Goal: Information Seeking & Learning: Compare options

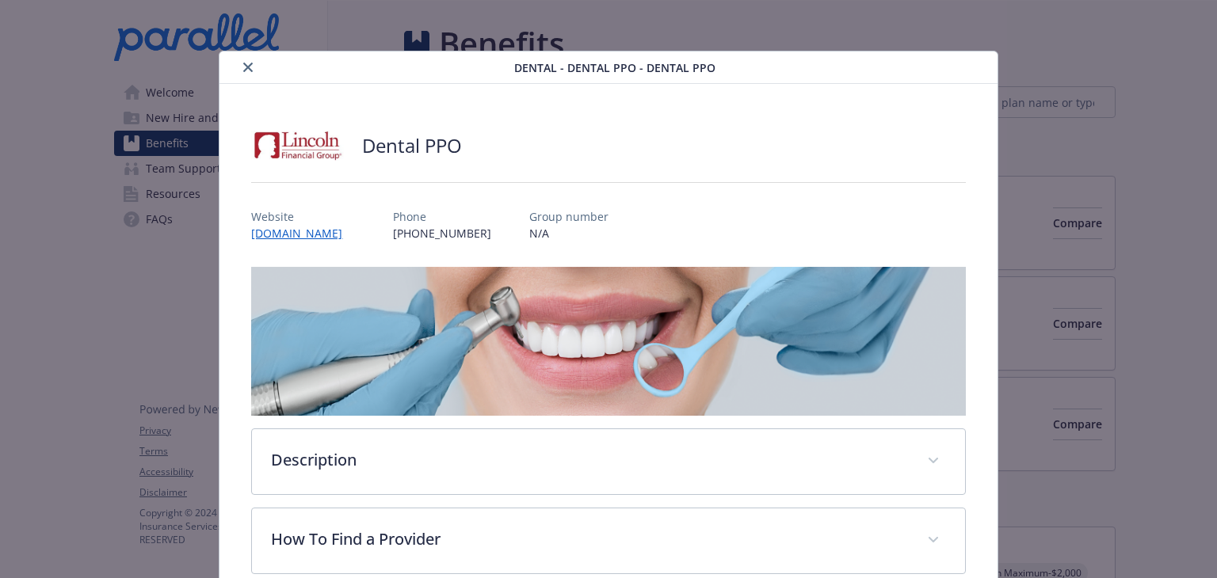
scroll to position [48, 0]
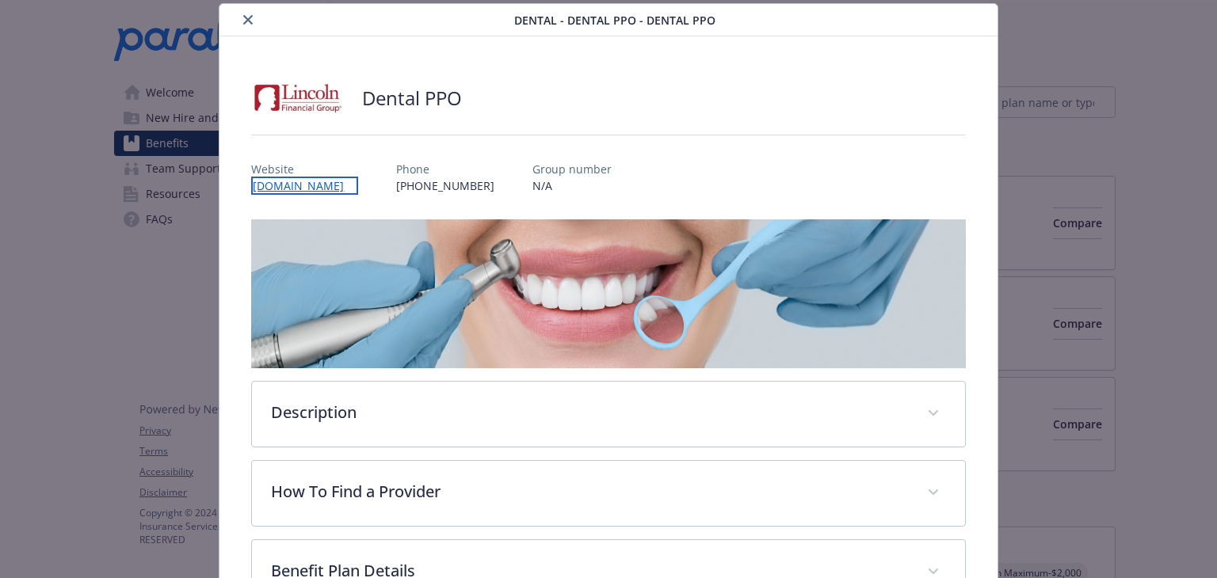
click at [272, 189] on link "[DOMAIN_NAME]" at bounding box center [304, 186] width 107 height 18
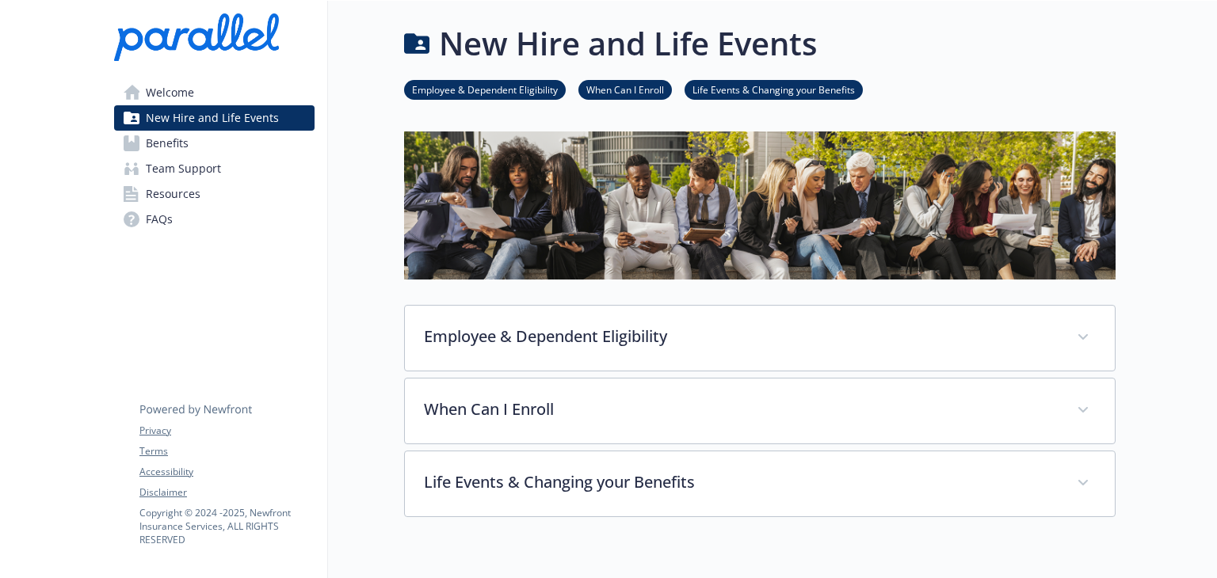
click at [181, 137] on span "Benefits" at bounding box center [167, 143] width 43 height 25
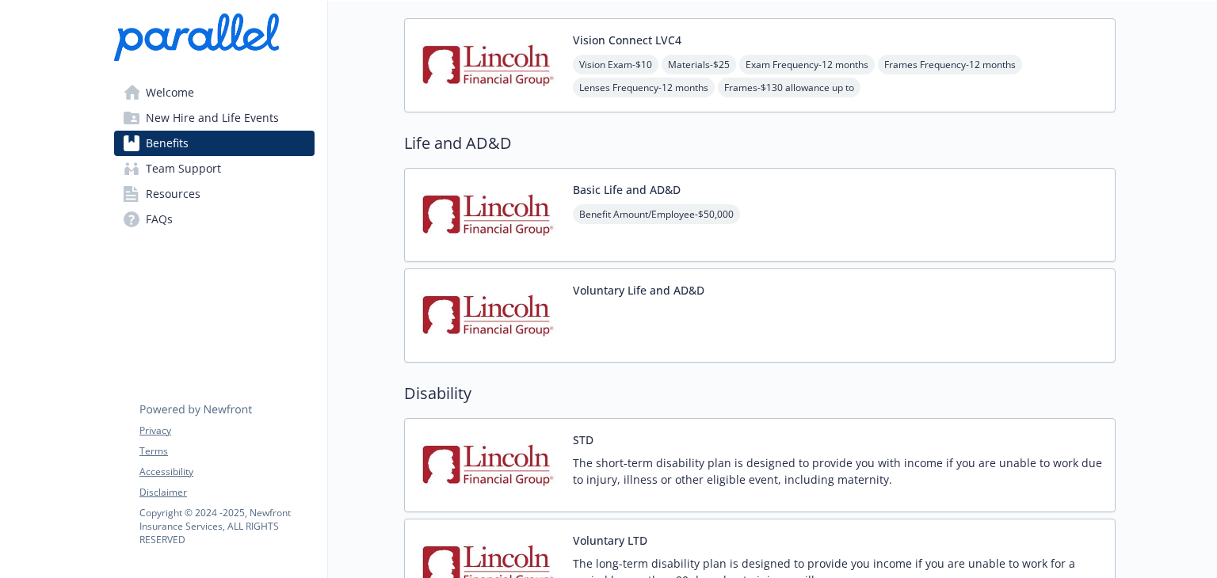
scroll to position [659, 0]
click at [635, 189] on button "Basic Life and AD&D" at bounding box center [627, 189] width 108 height 17
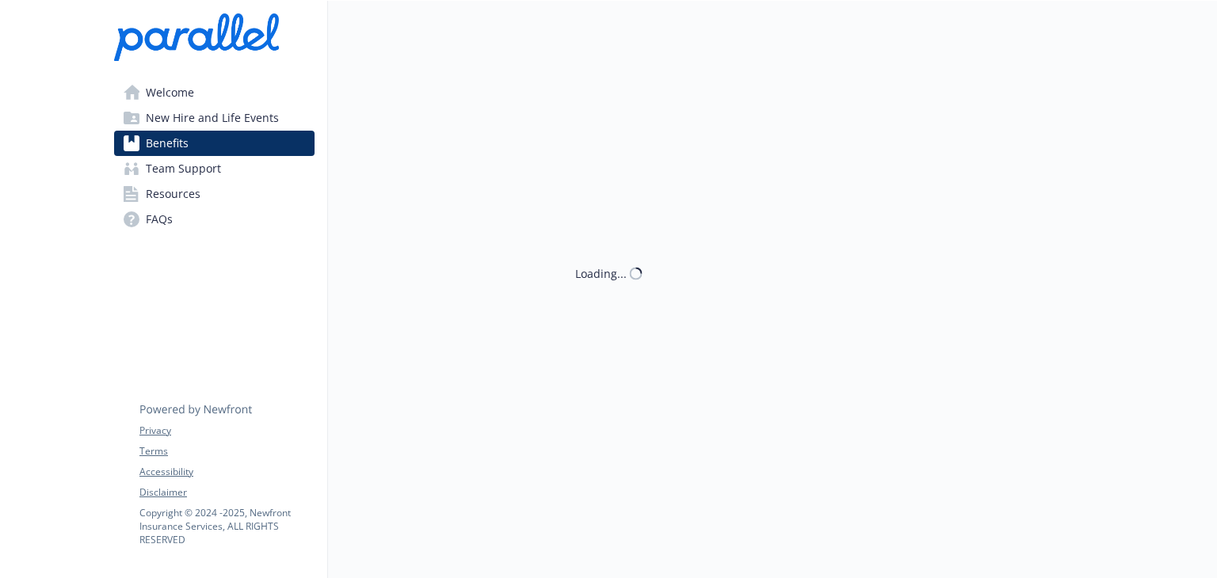
scroll to position [659, 0]
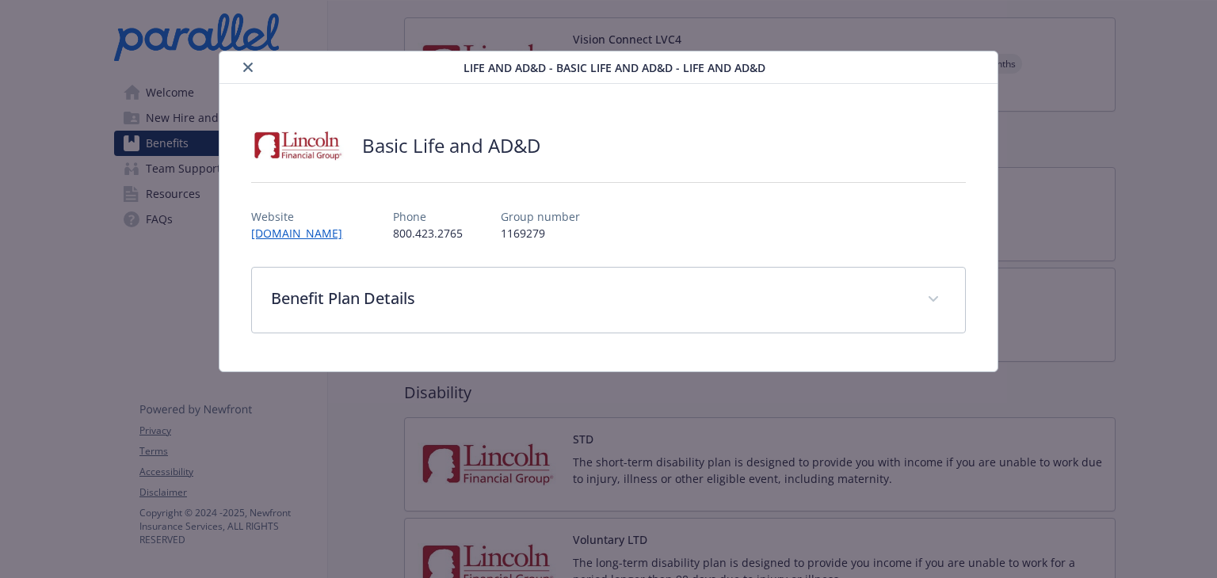
click at [253, 65] on icon "close" at bounding box center [248, 68] width 10 height 10
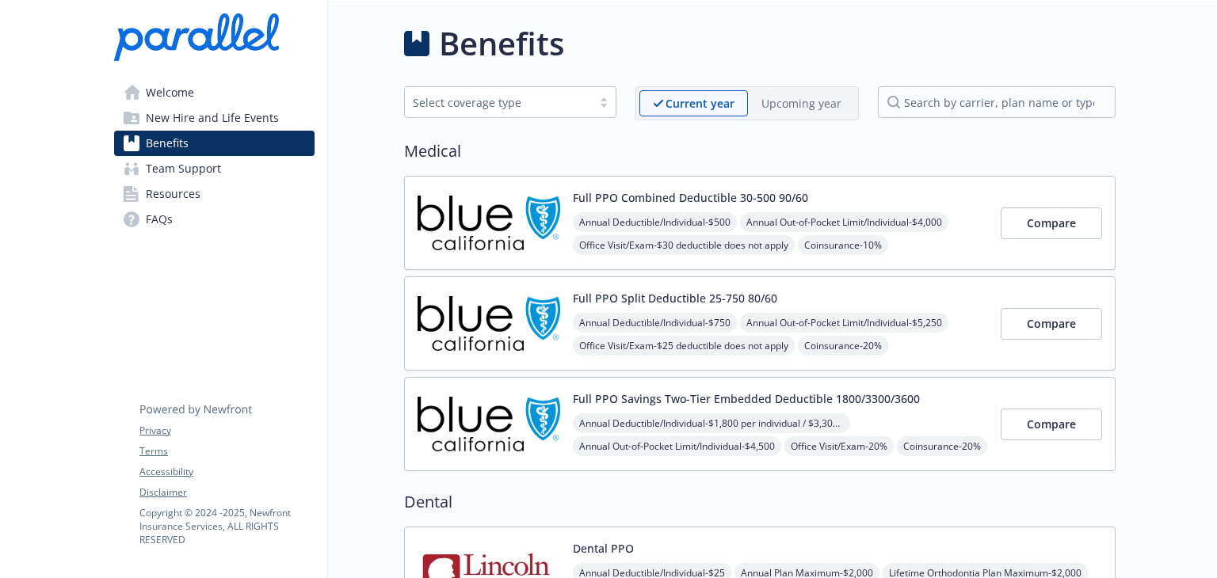
click at [730, 194] on button "Full PPO Combined Deductible 30-500 90/60" at bounding box center [690, 197] width 235 height 17
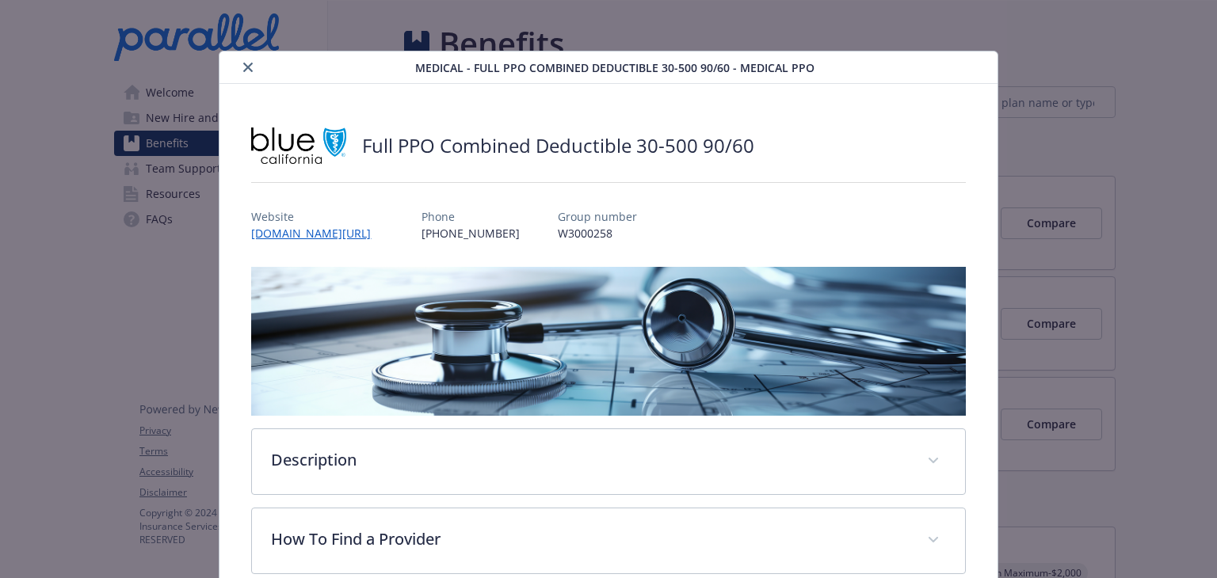
scroll to position [48, 0]
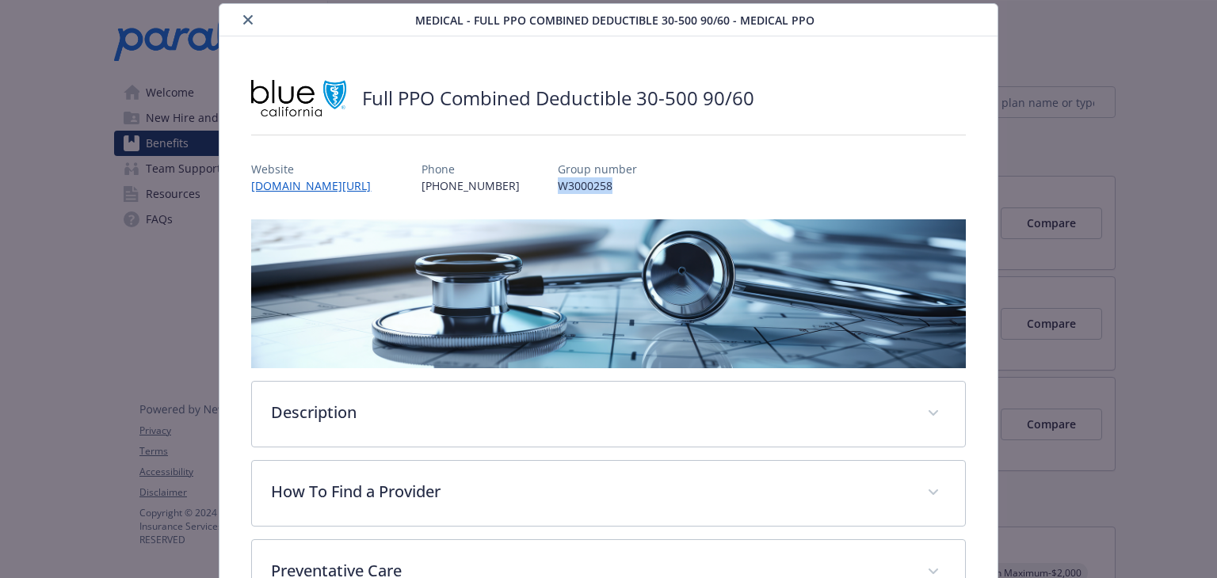
drag, startPoint x: 646, startPoint y: 185, endPoint x: 587, endPoint y: 188, distance: 58.7
click at [587, 188] on div "Website [DOMAIN_NAME][URL] Phone [PHONE_NUMBER] Group number W3000258" at bounding box center [608, 171] width 714 height 46
click at [706, 156] on div "Website [DOMAIN_NAME][URL] Phone [PHONE_NUMBER] Group number W3000258" at bounding box center [608, 171] width 714 height 46
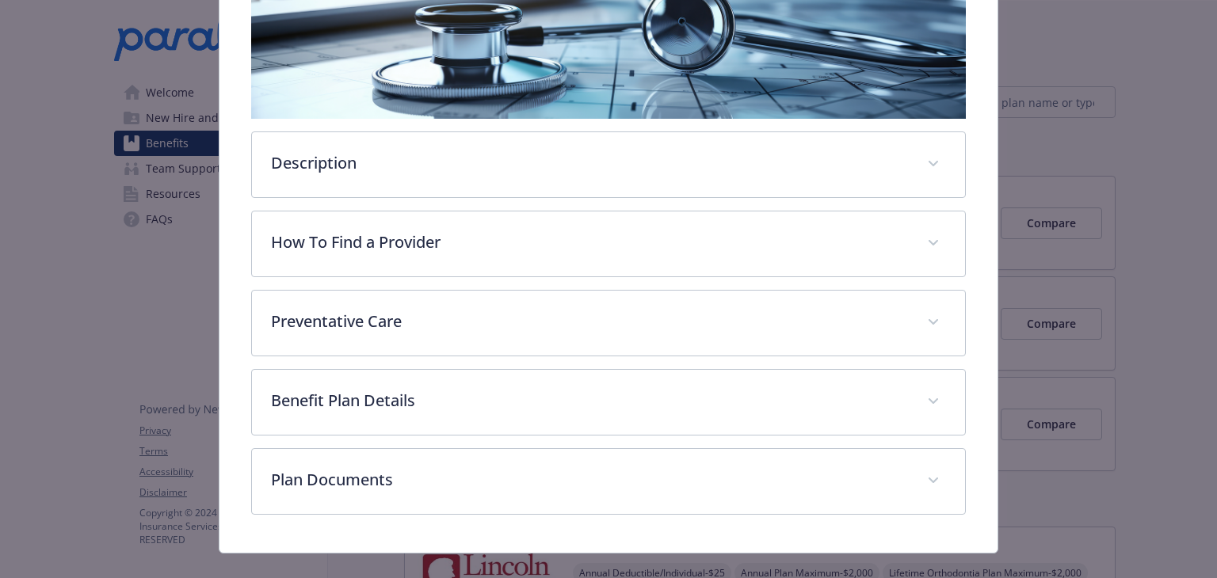
scroll to position [298, 0]
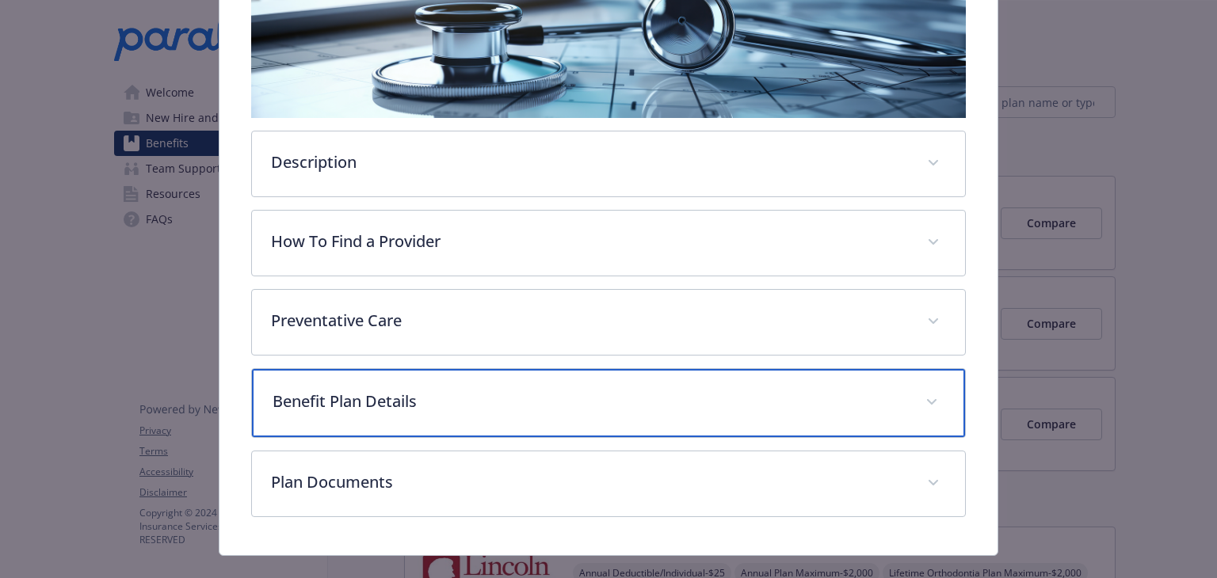
click at [395, 395] on p "Benefit Plan Details" at bounding box center [589, 402] width 633 height 24
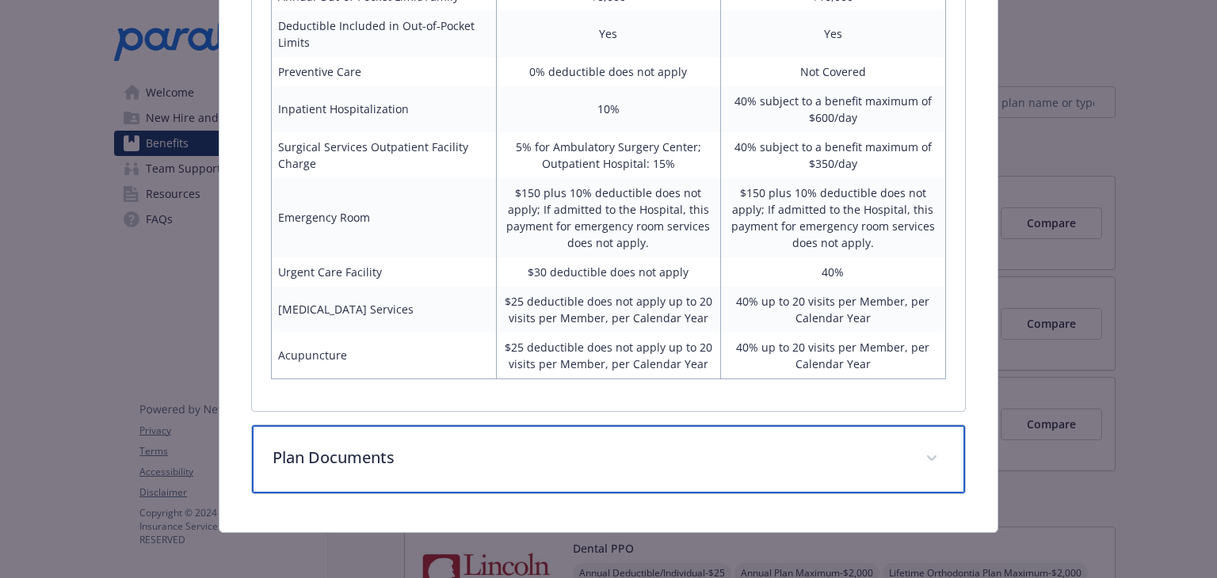
scroll to position [967, 0]
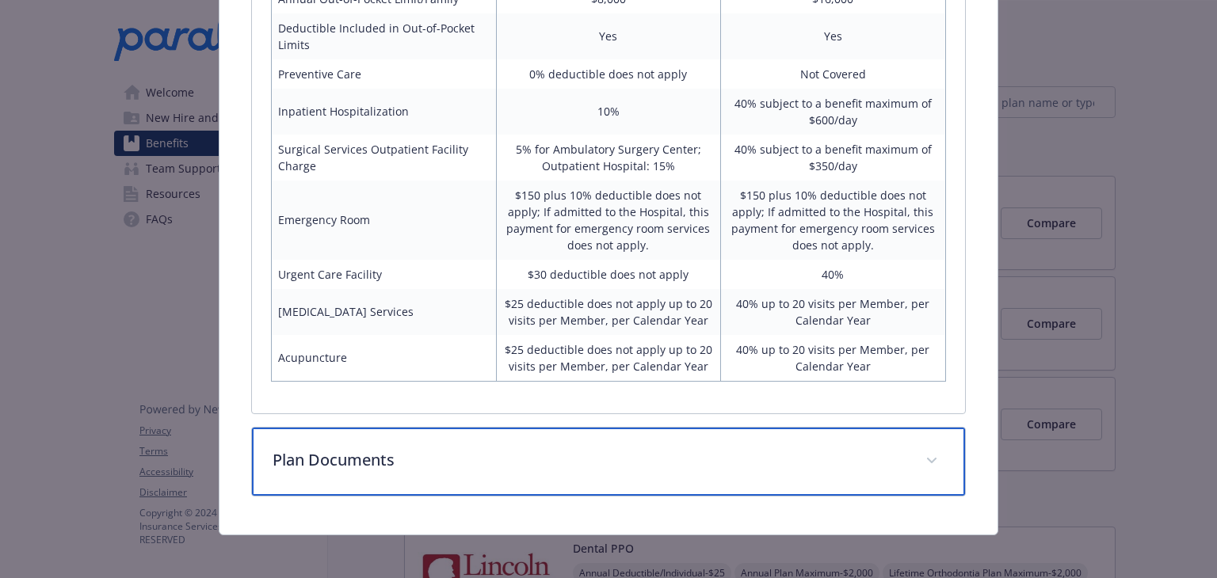
click at [358, 457] on p "Plan Documents" at bounding box center [589, 460] width 633 height 24
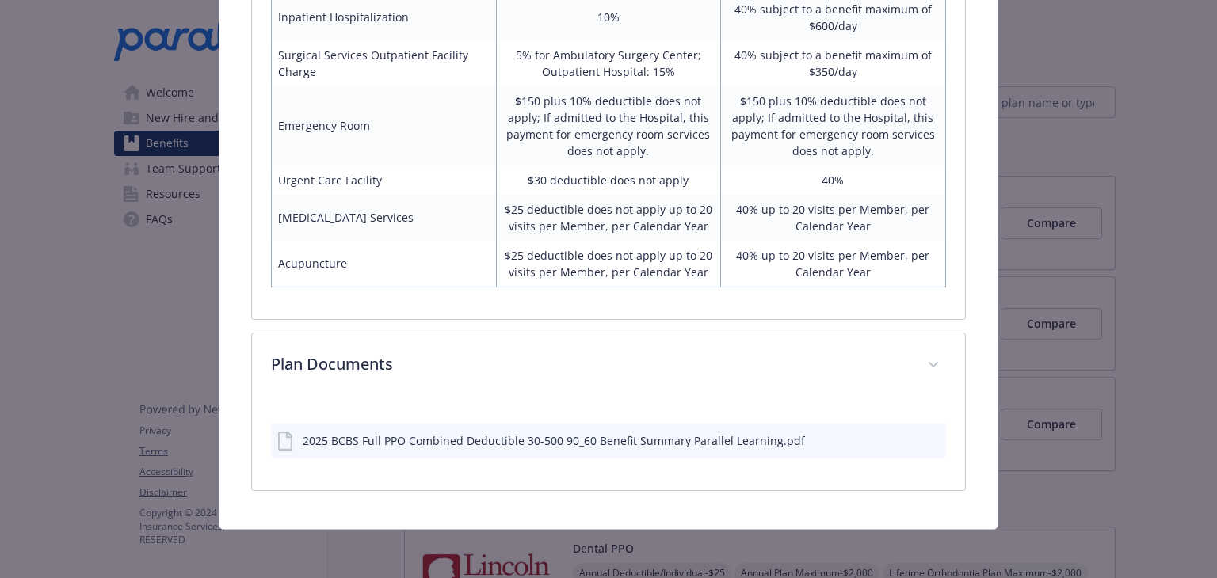
scroll to position [1059, 0]
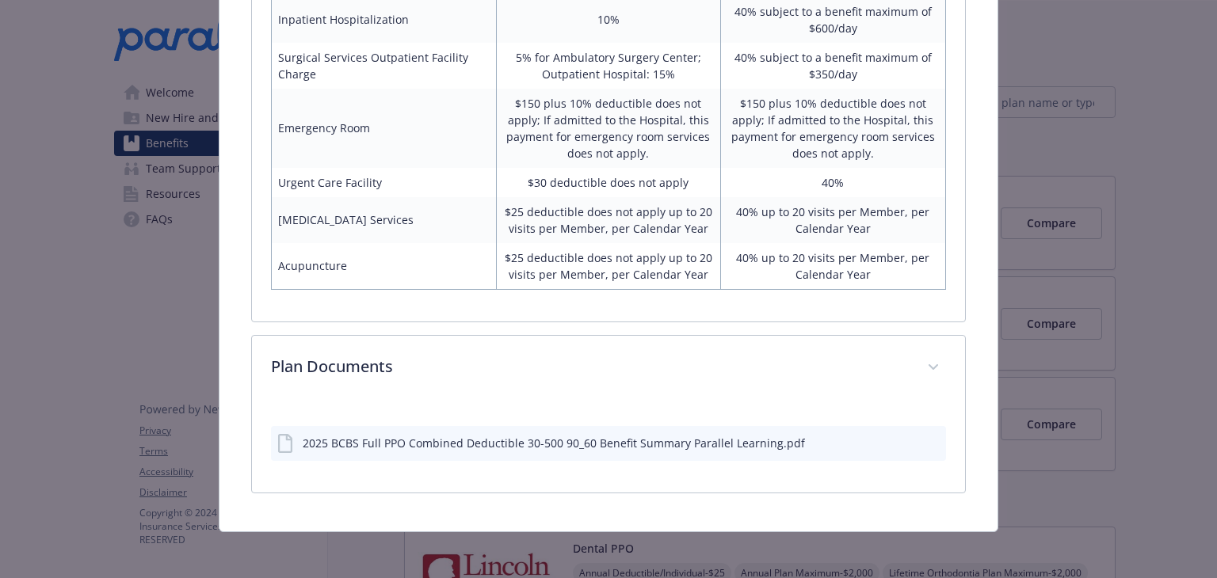
click at [898, 441] on icon "download file" at bounding box center [904, 442] width 13 height 13
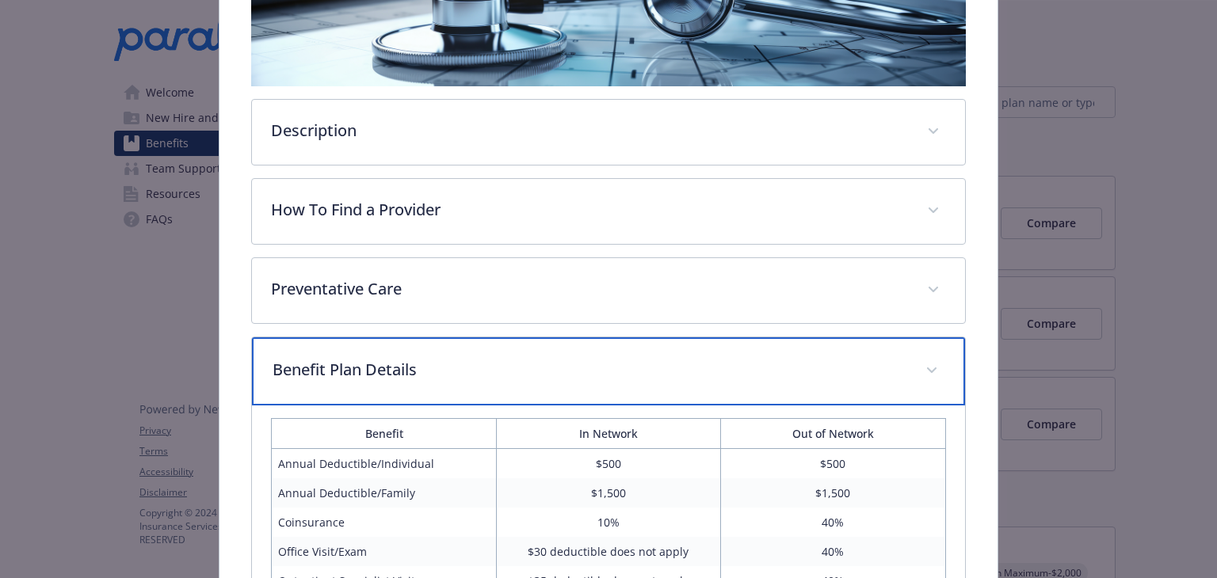
click at [622, 378] on div "Benefit Plan Details" at bounding box center [608, 372] width 712 height 68
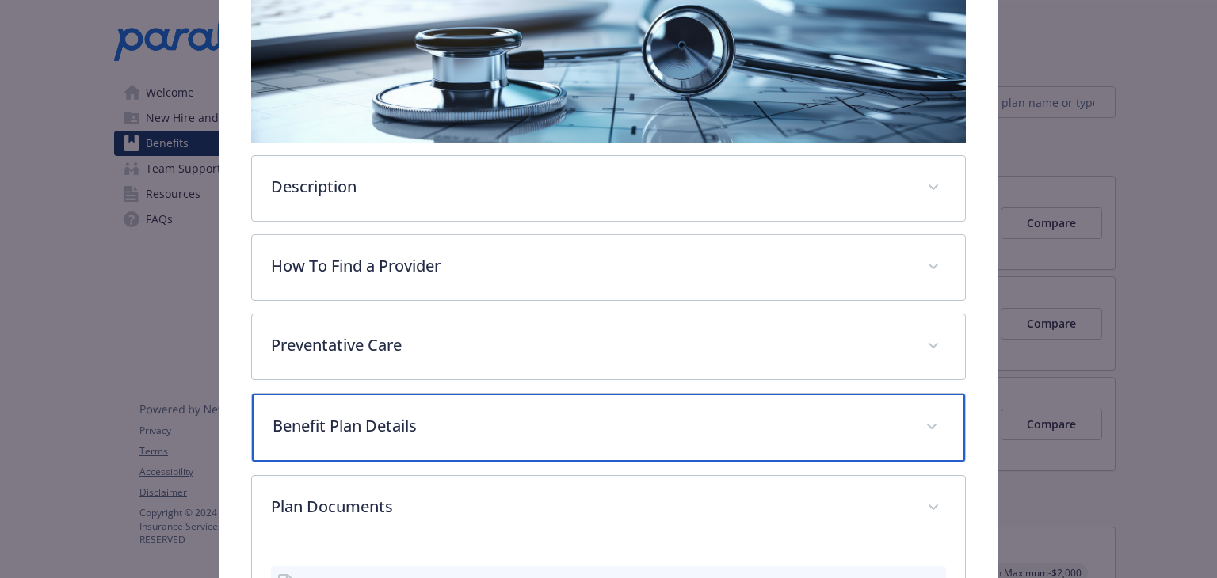
scroll to position [255, 0]
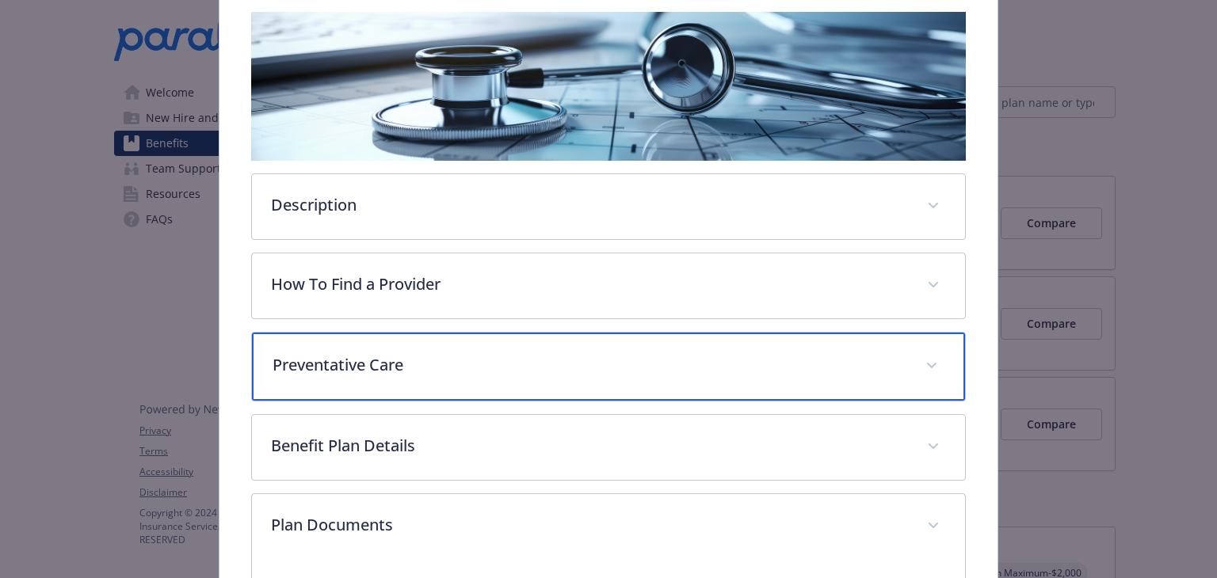
click at [622, 378] on div "Preventative Care" at bounding box center [608, 367] width 712 height 68
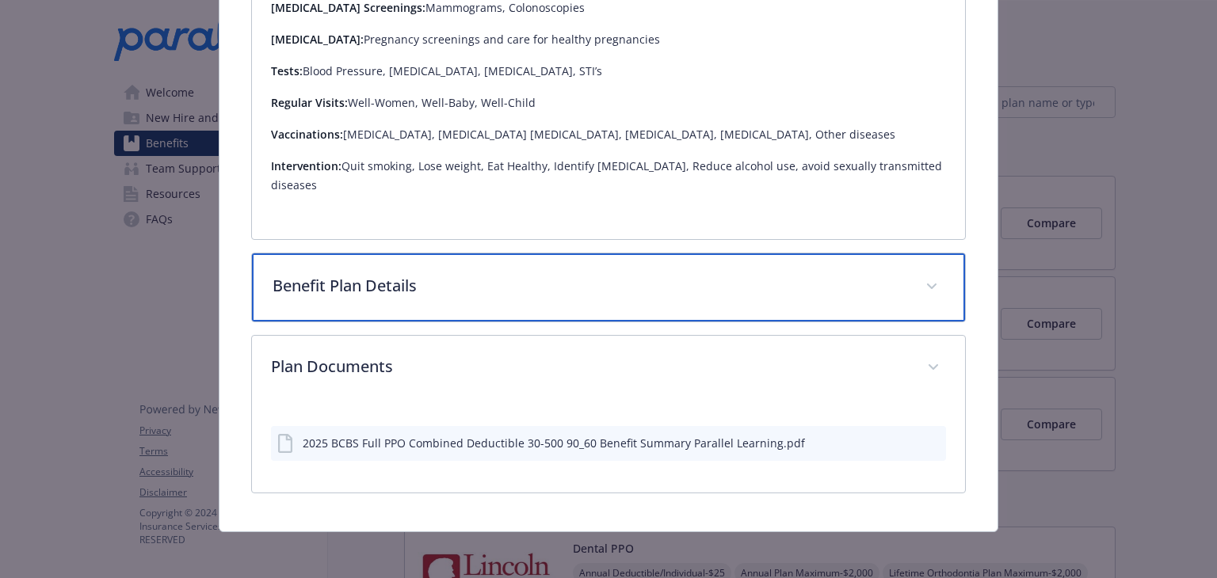
scroll to position [747, 0]
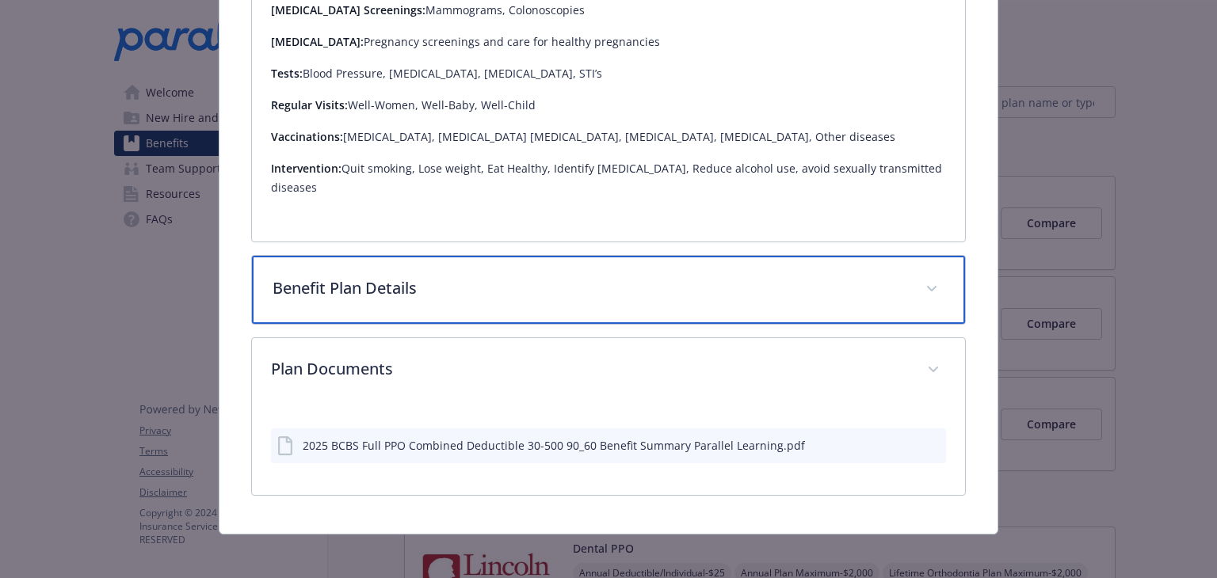
click at [917, 270] on div "Benefit Plan Details" at bounding box center [608, 290] width 712 height 68
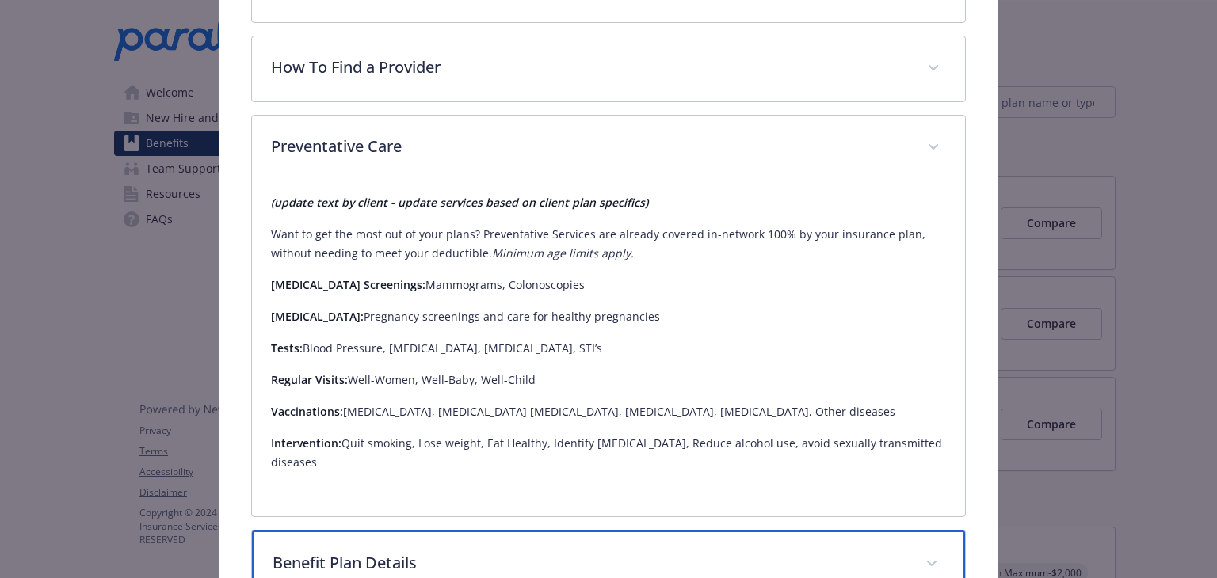
scroll to position [0, 0]
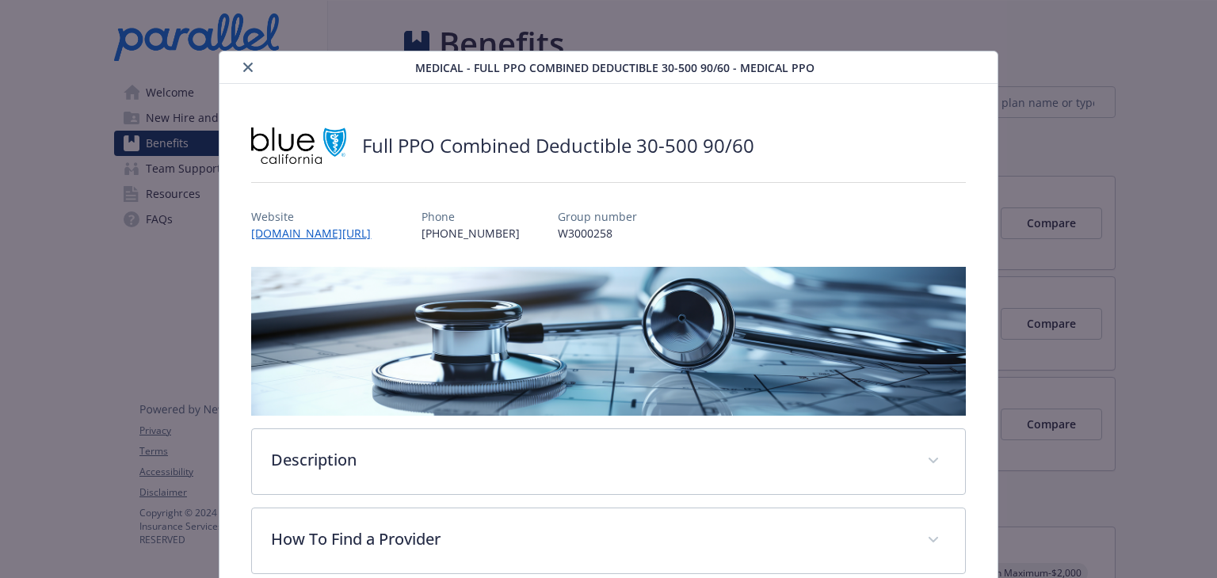
click at [246, 66] on icon "close" at bounding box center [248, 68] width 10 height 10
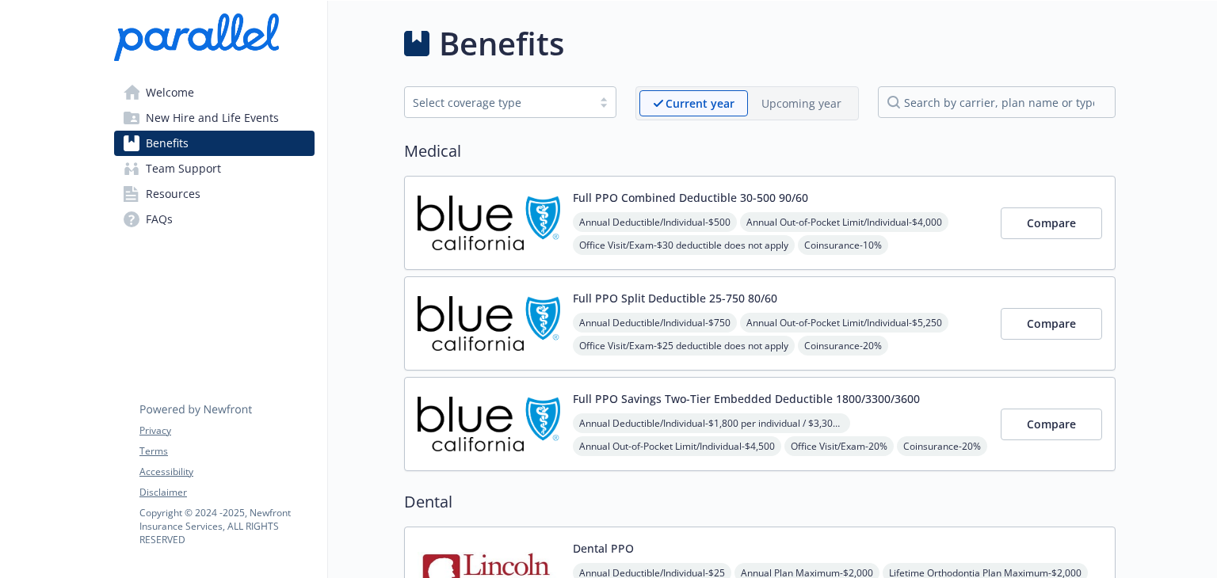
click at [716, 321] on span "Annual Deductible/Individual - $750" at bounding box center [655, 323] width 164 height 20
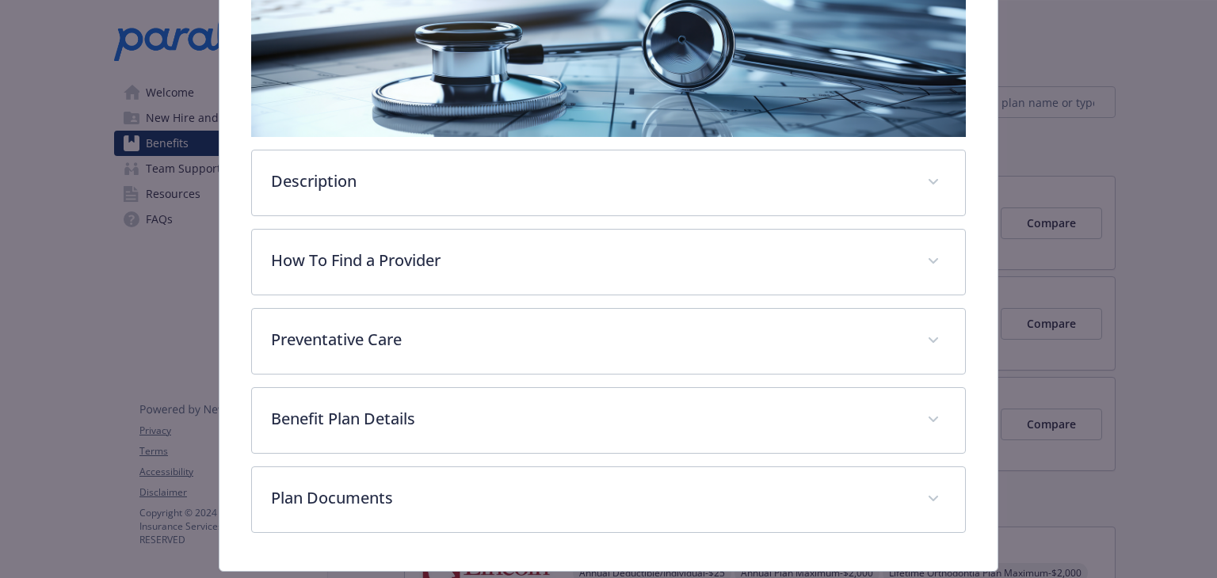
scroll to position [319, 0]
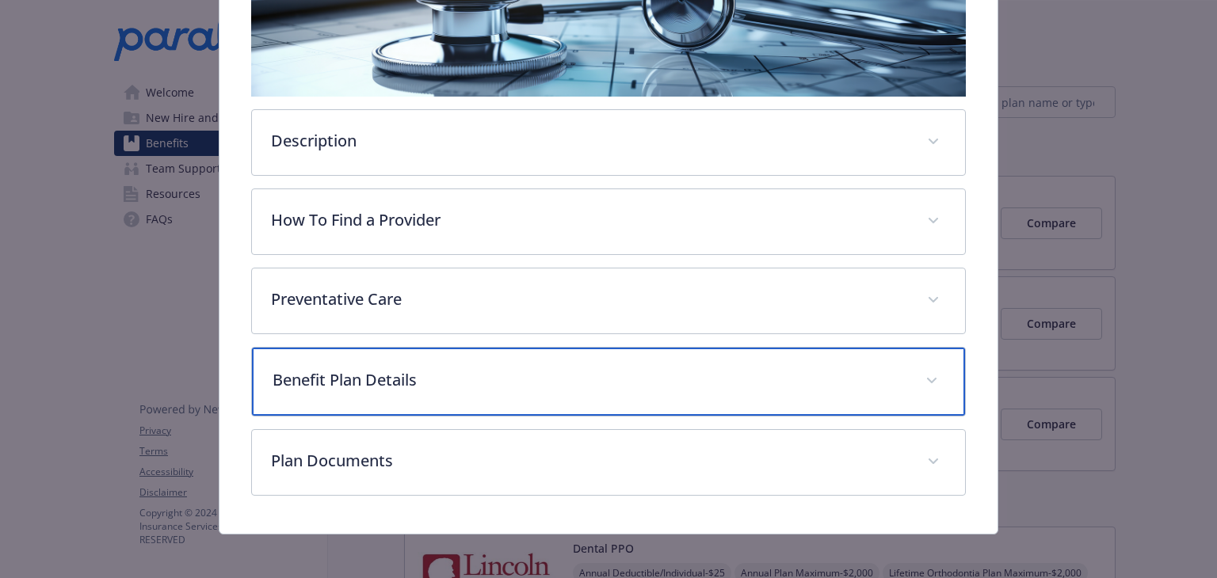
click at [631, 386] on p "Benefit Plan Details" at bounding box center [589, 380] width 633 height 24
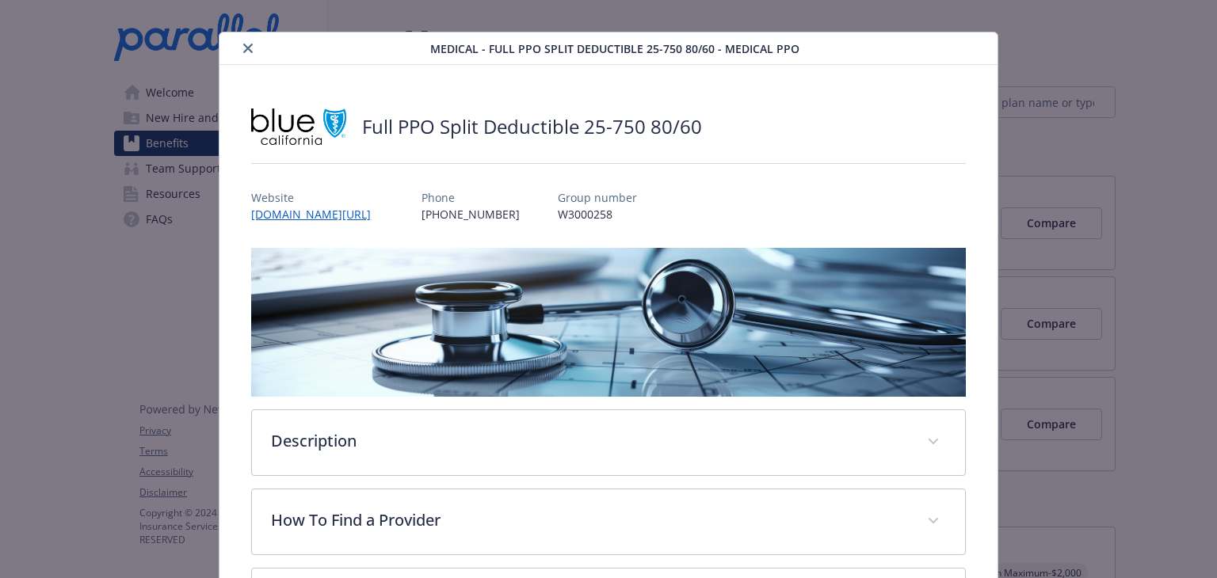
scroll to position [0, 0]
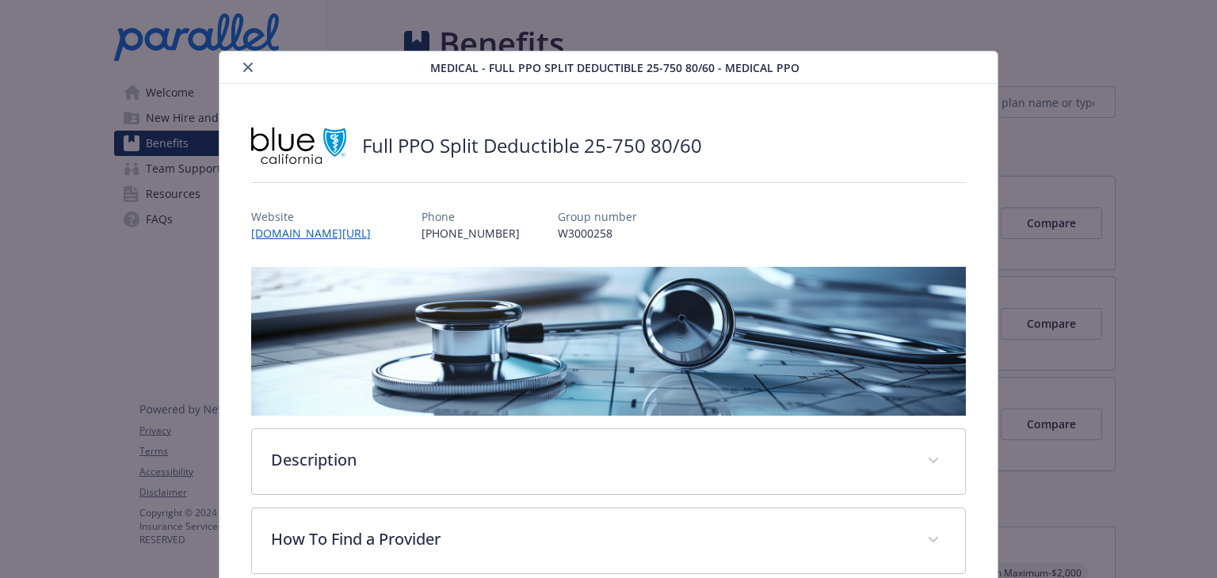
click at [246, 73] on button "close" at bounding box center [247, 67] width 19 height 19
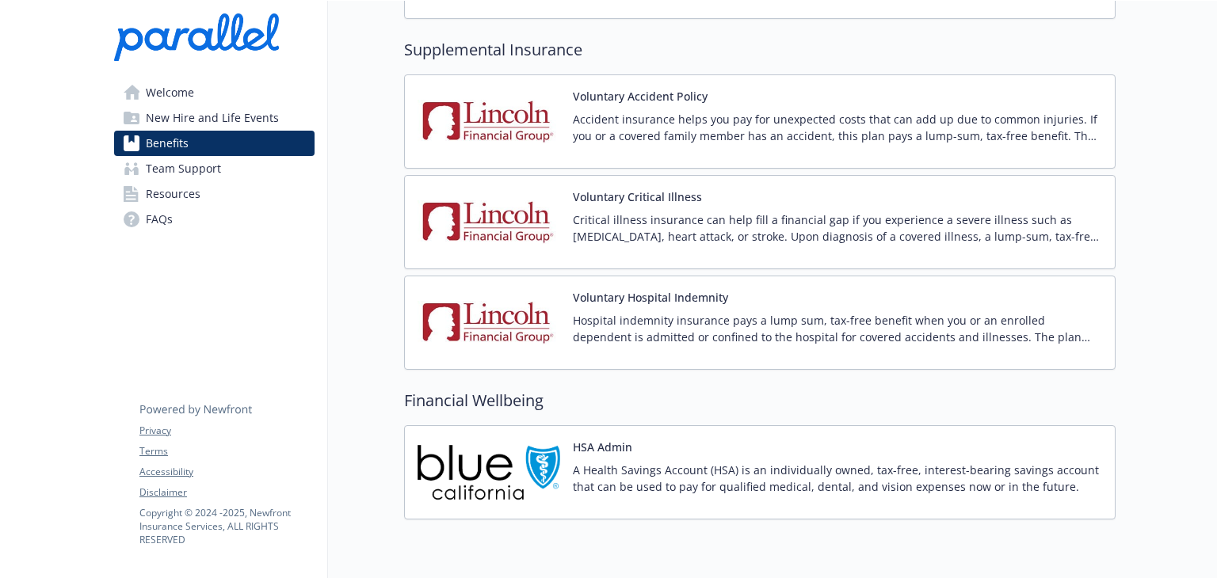
scroll to position [1715, 0]
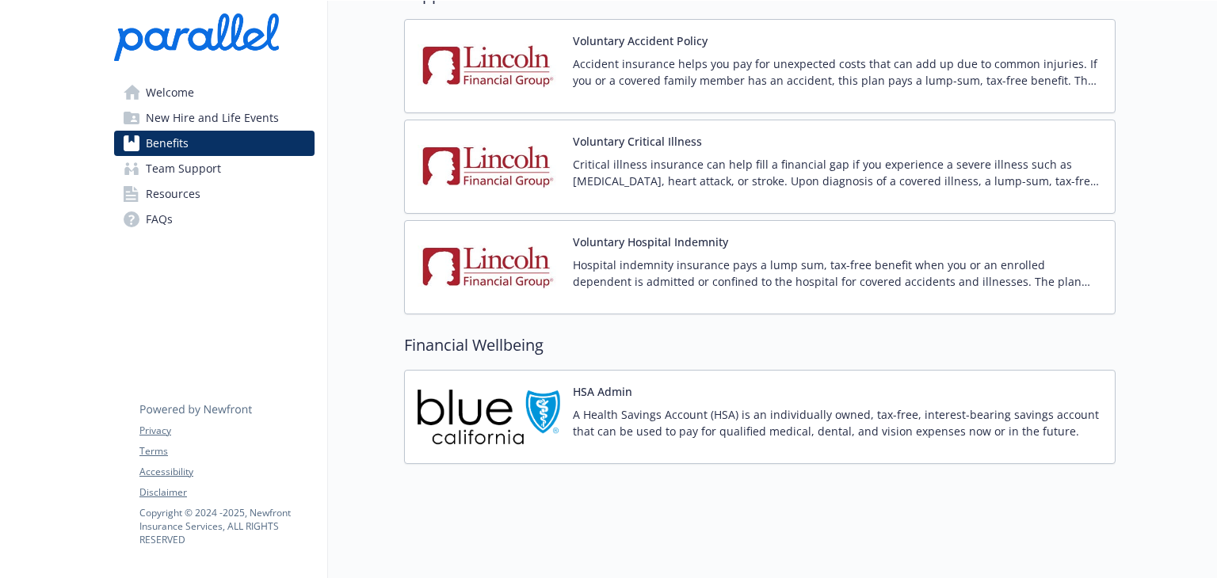
click at [613, 406] on p "A Health Savings Account (HSA) is an individually owned, tax-free, interest-bea…" at bounding box center [837, 422] width 529 height 33
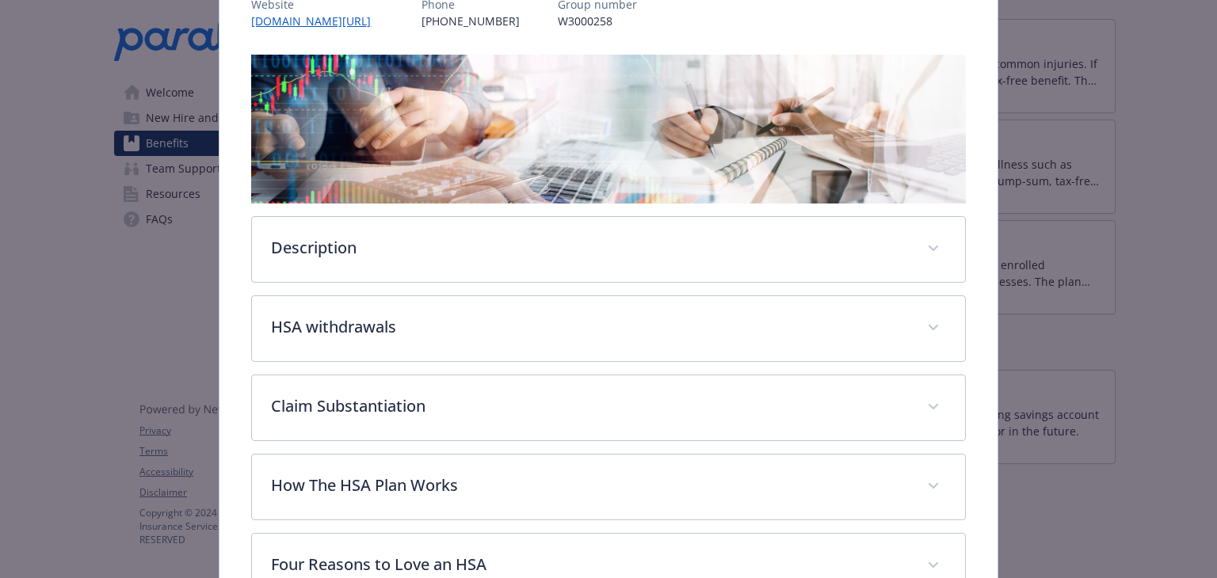
scroll to position [217, 0]
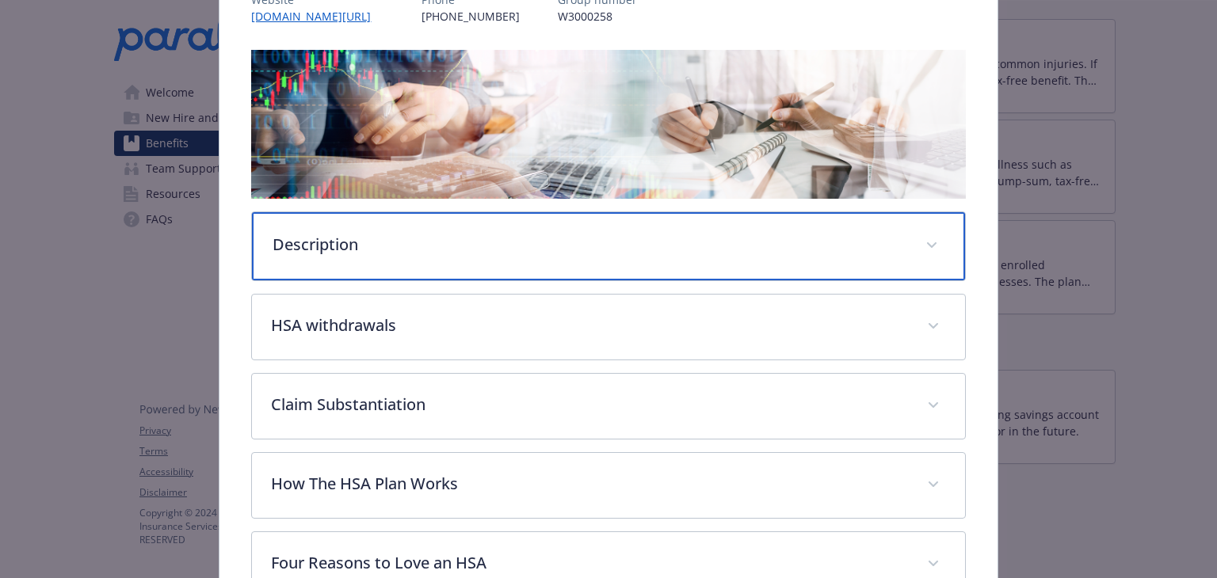
click at [366, 248] on p "Description" at bounding box center [589, 245] width 633 height 24
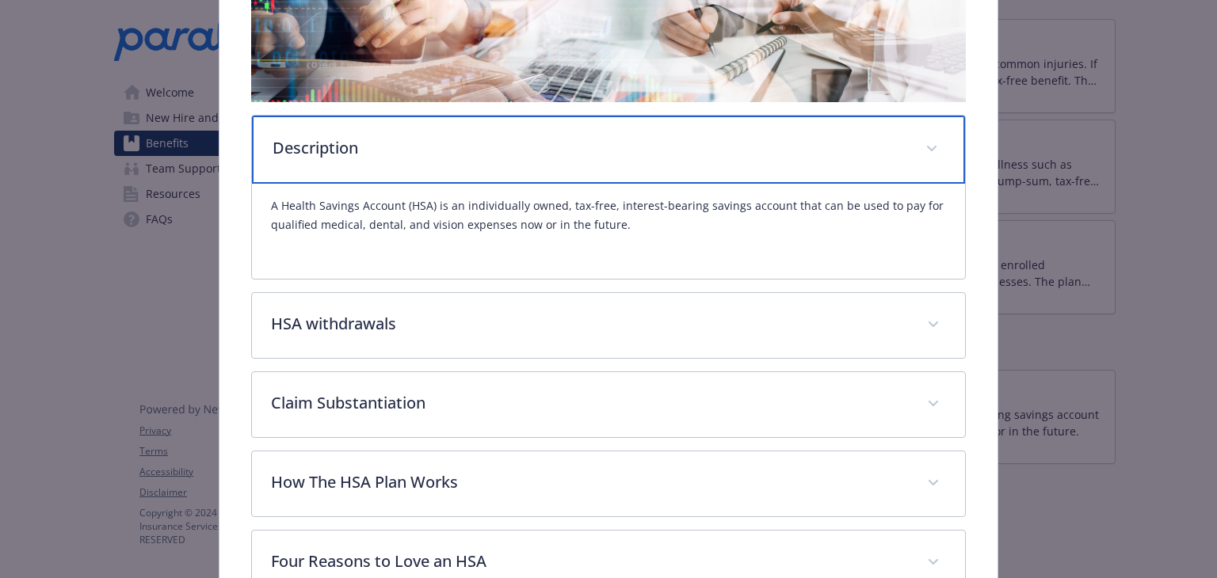
scroll to position [383, 0]
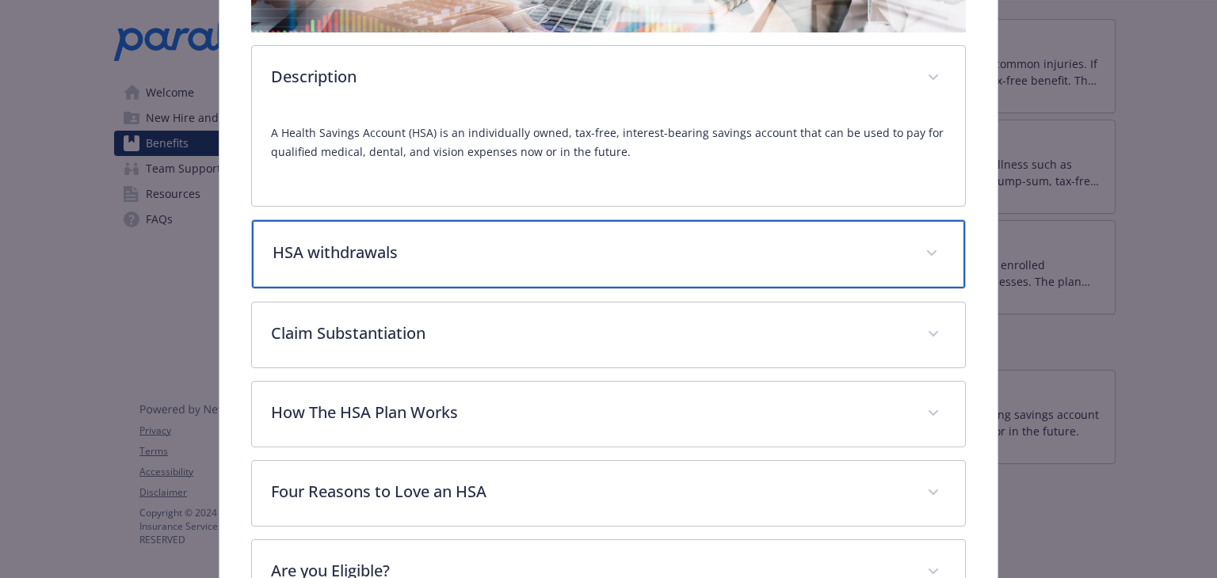
click at [366, 248] on p "HSA withdrawals​" at bounding box center [589, 253] width 633 height 24
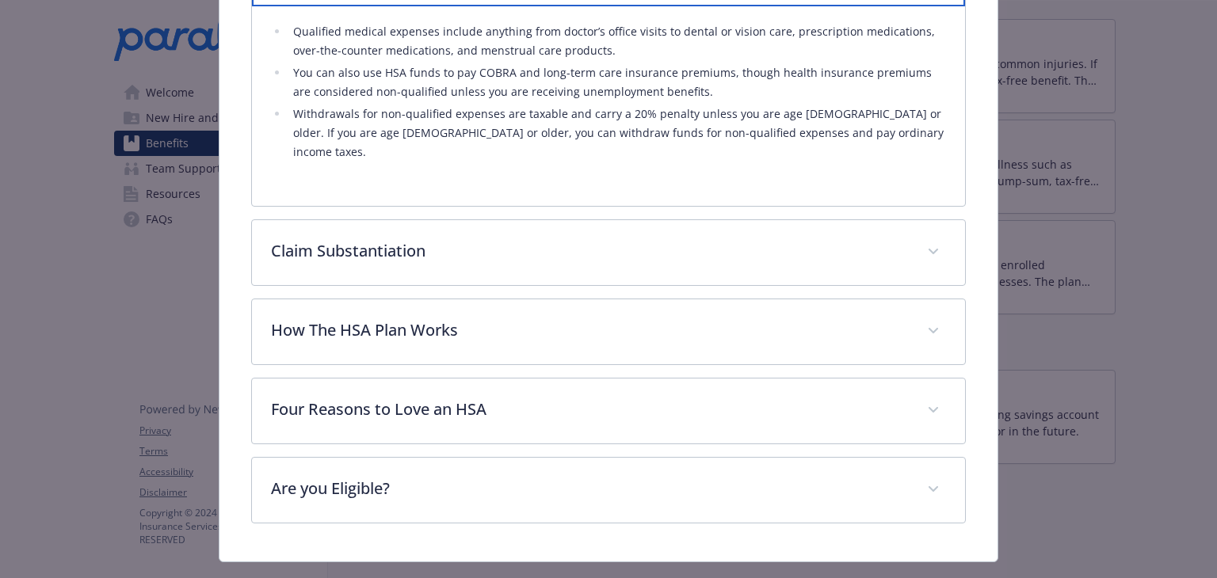
scroll to position [667, 0]
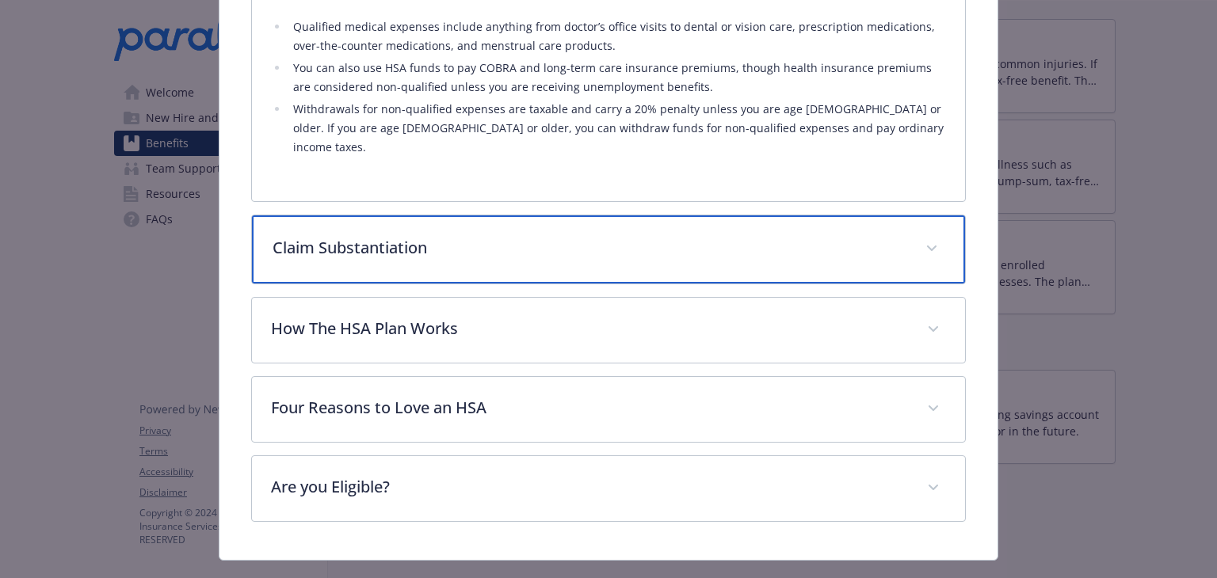
click at [366, 248] on div "Claim Substantiation" at bounding box center [608, 250] width 712 height 68
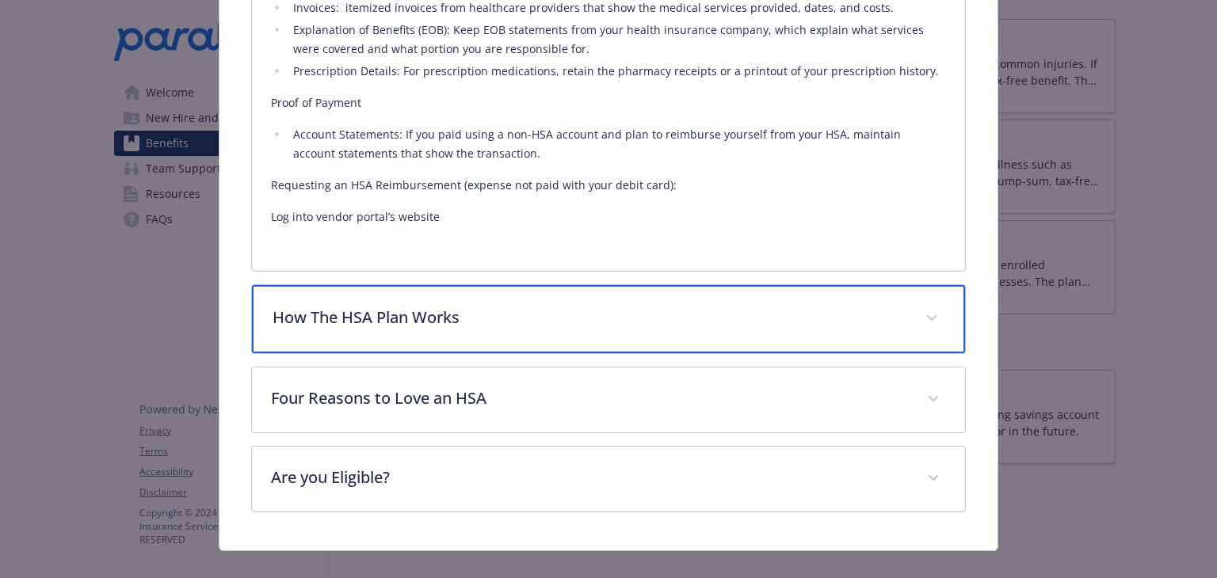
scroll to position [1083, 0]
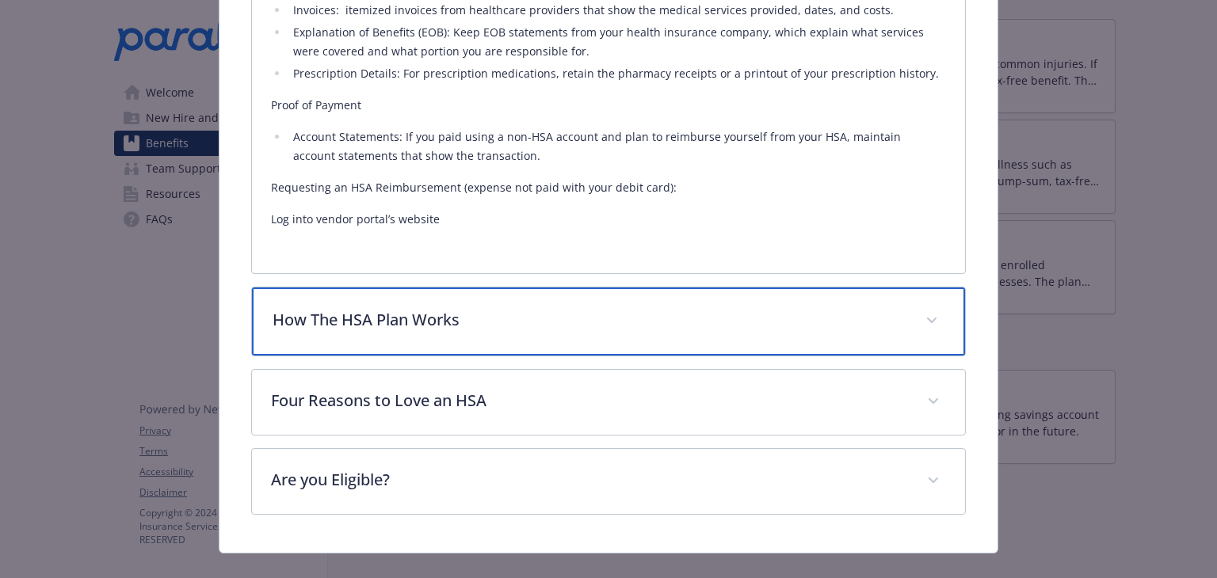
click at [380, 308] on p "How The HSA Plan Works" at bounding box center [589, 320] width 633 height 24
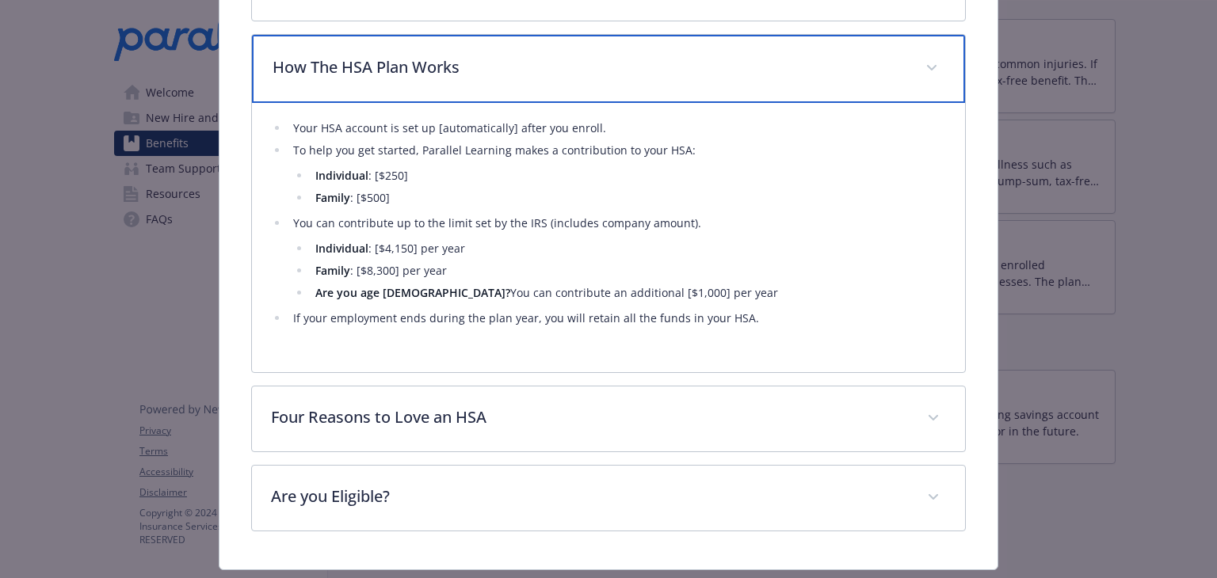
scroll to position [1337, 0]
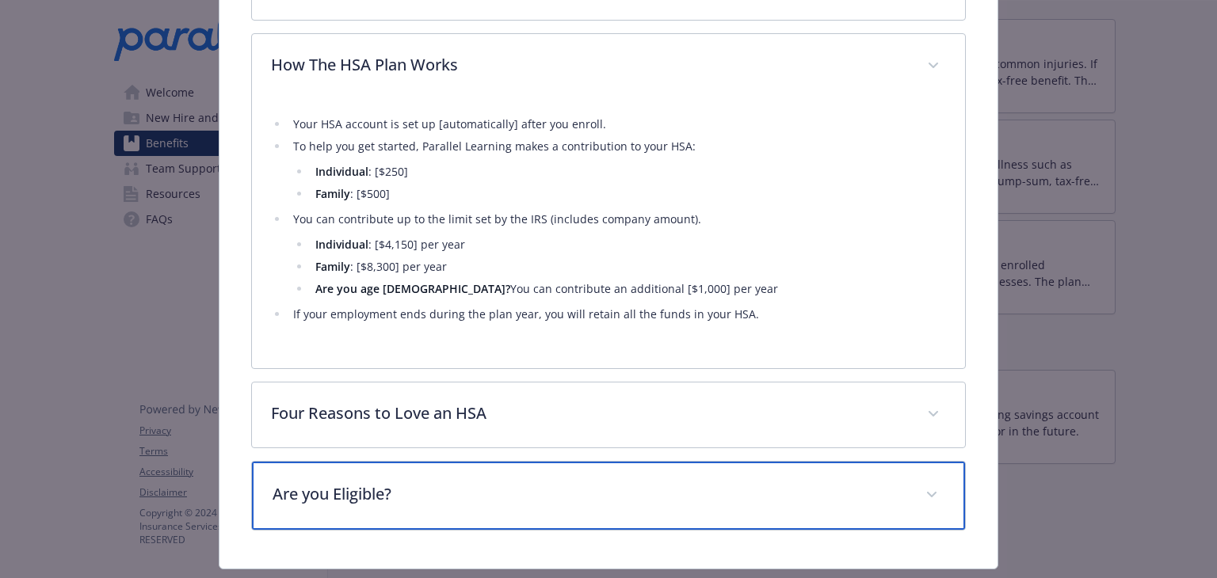
click at [543, 499] on div "Are you Eligible?" at bounding box center [608, 496] width 712 height 68
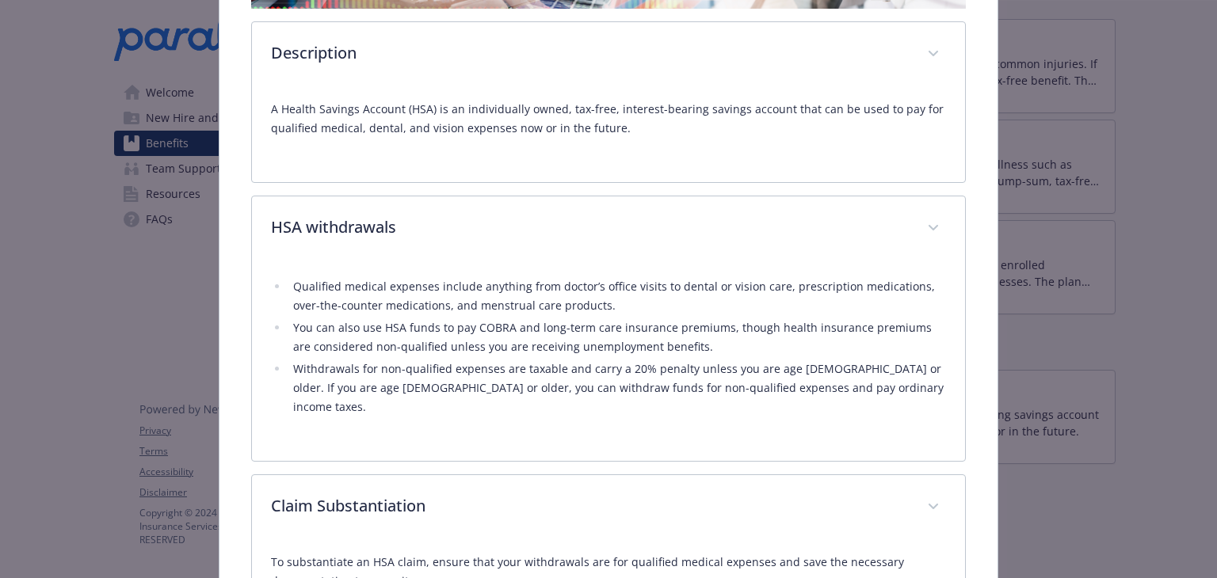
scroll to position [0, 0]
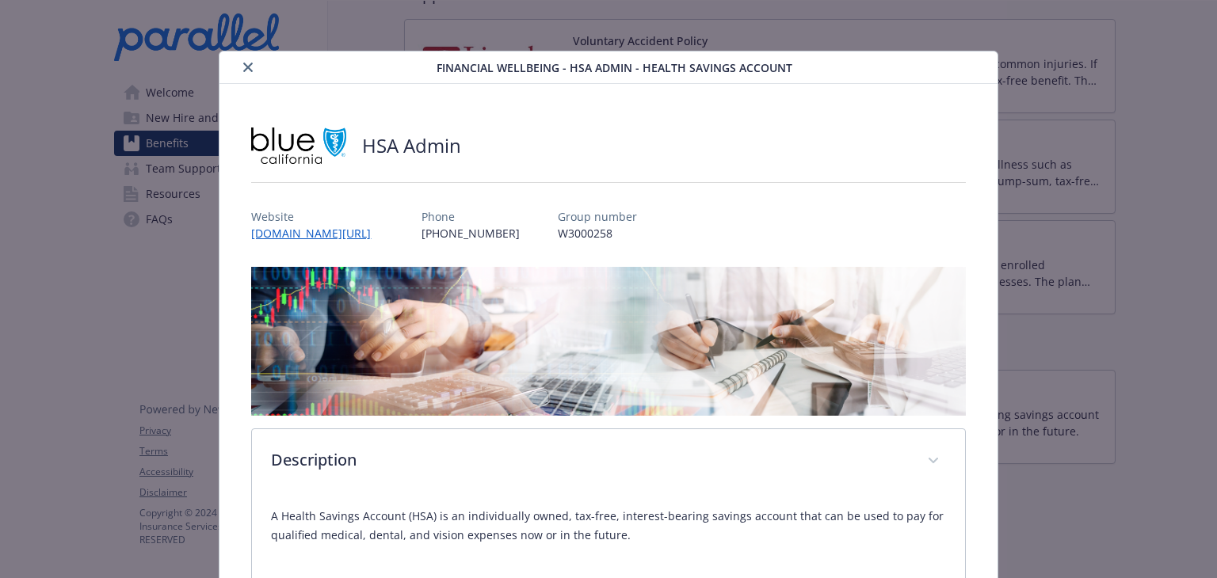
click at [250, 74] on button "close" at bounding box center [247, 67] width 19 height 19
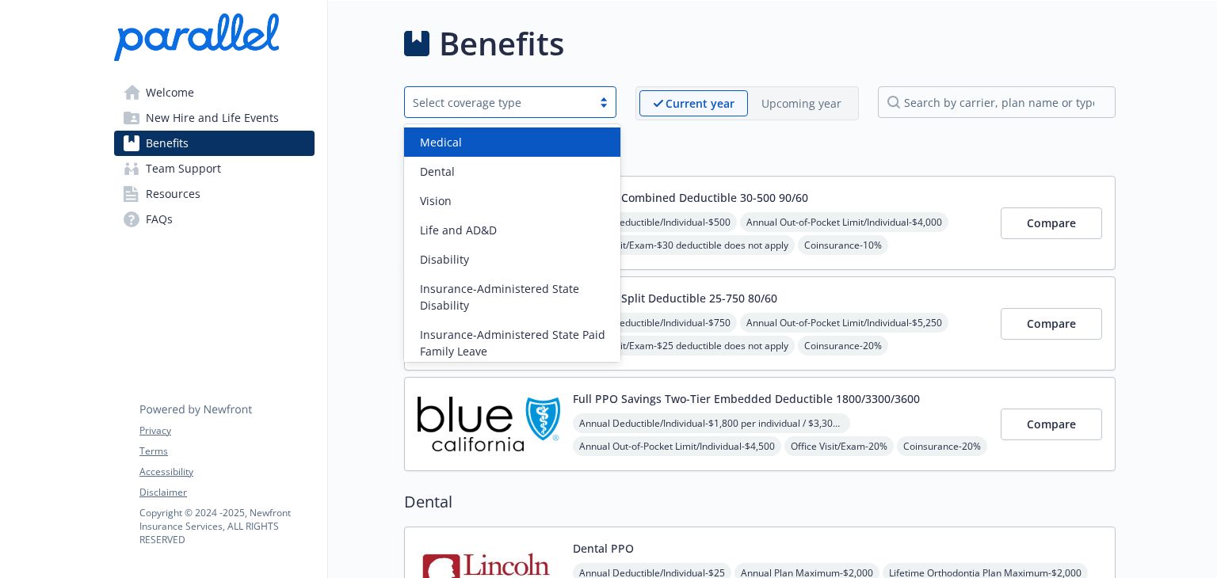
click at [605, 105] on div at bounding box center [604, 102] width 24 height 13
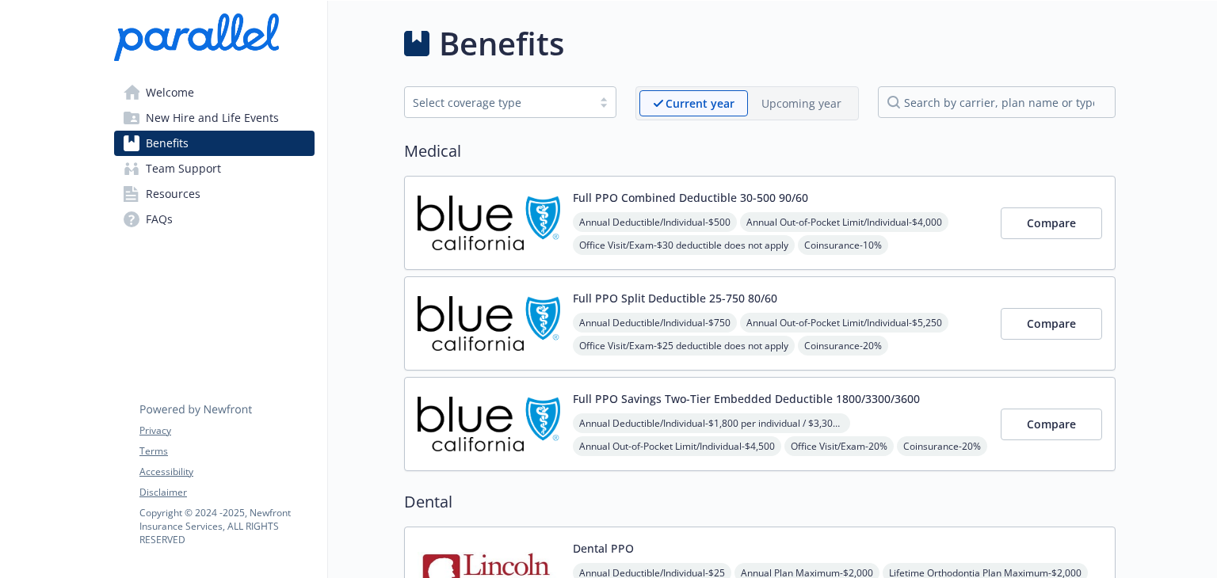
click at [707, 142] on h2 "Medical" at bounding box center [759, 151] width 711 height 24
click at [166, 86] on span "Welcome" at bounding box center [170, 92] width 48 height 25
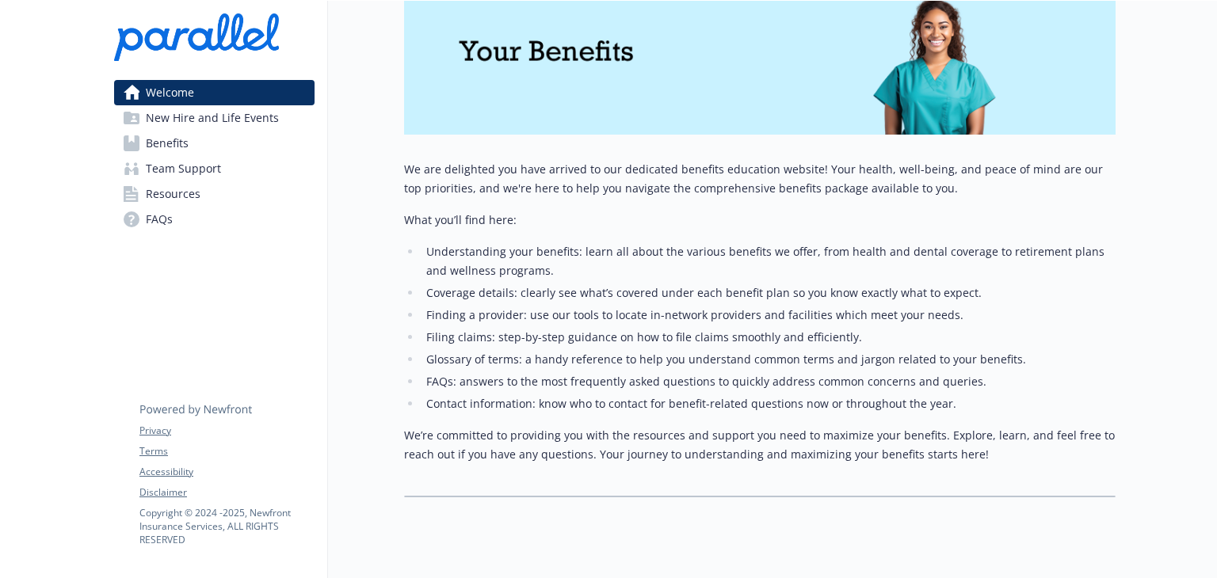
scroll to position [288, 0]
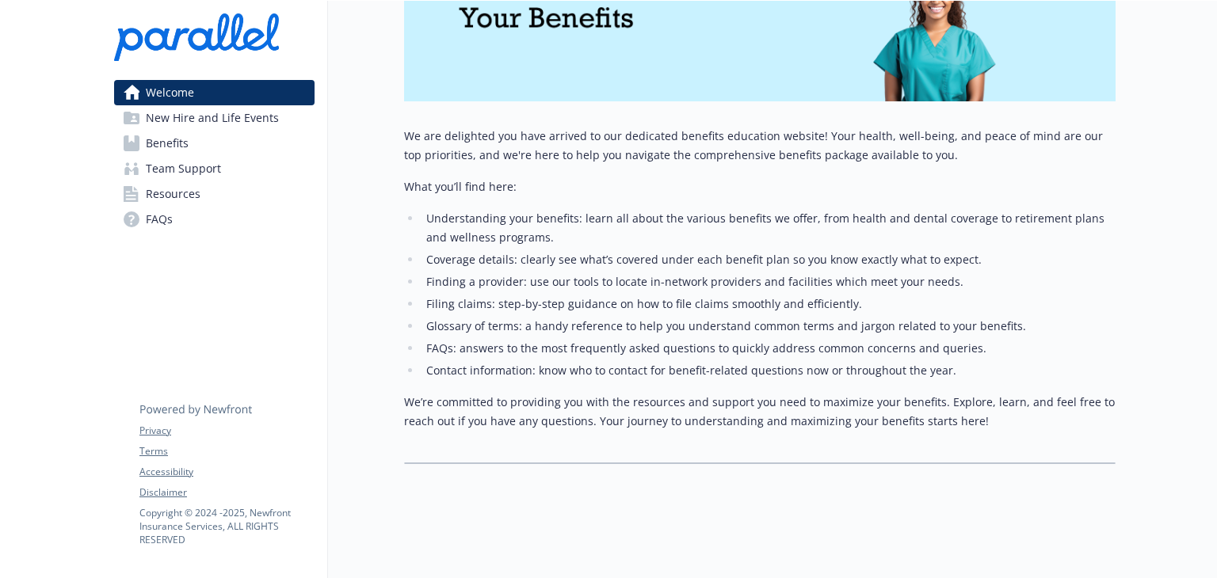
click at [208, 117] on span "New Hire and Life Events" at bounding box center [212, 117] width 133 height 25
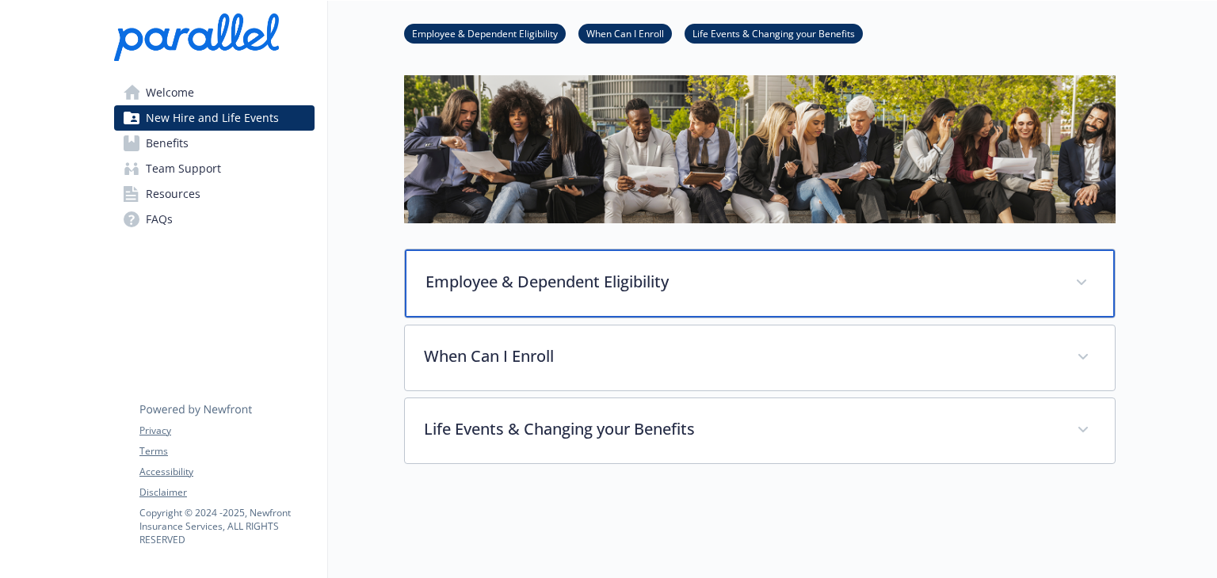
scroll to position [67, 0]
click at [1058, 277] on div "Employee & Dependent Eligibility" at bounding box center [760, 284] width 710 height 68
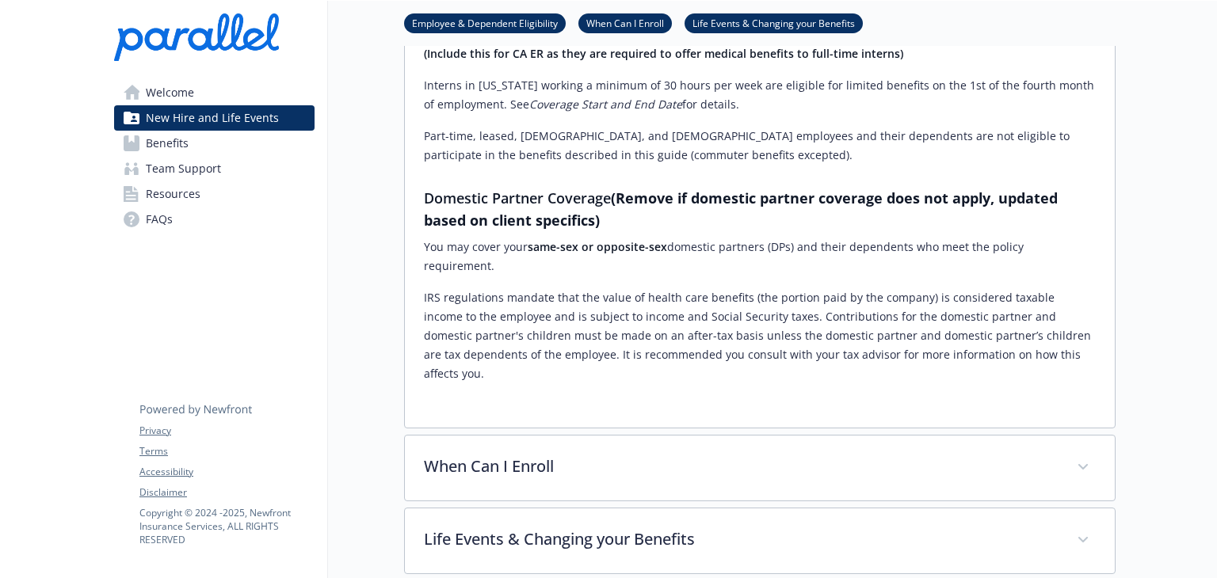
scroll to position [669, 0]
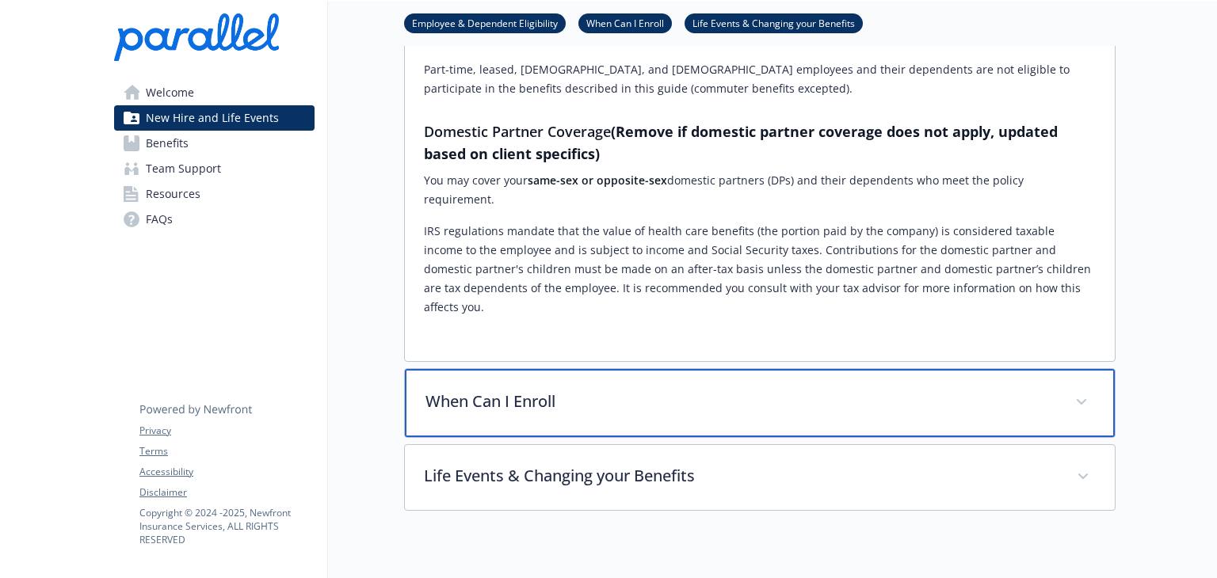
click at [1087, 390] on span at bounding box center [1081, 402] width 25 height 25
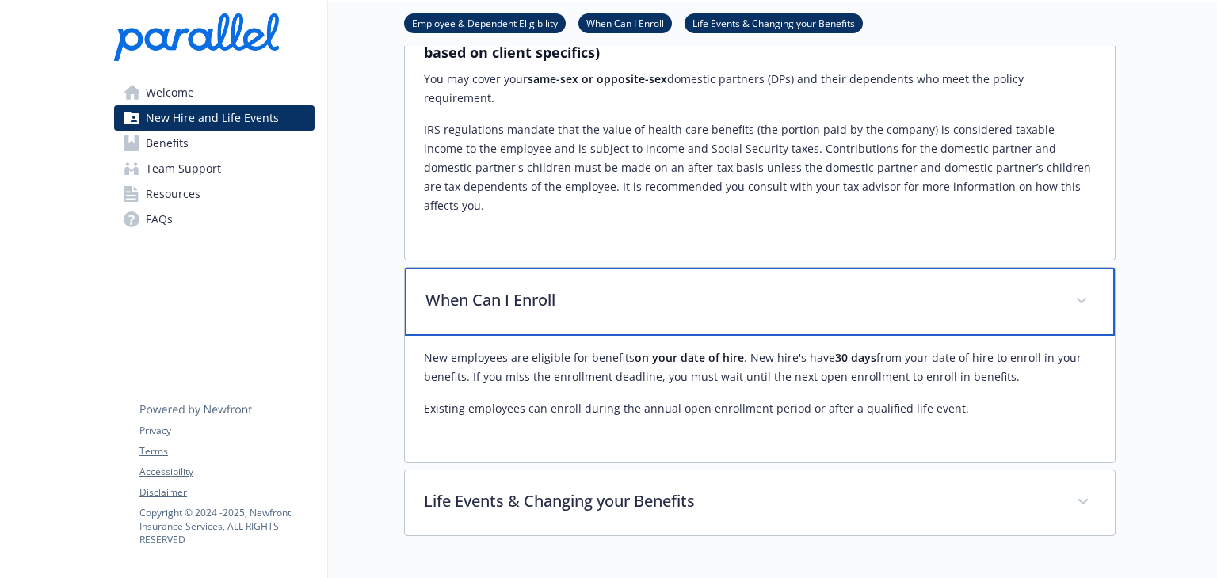
scroll to position [772, 0]
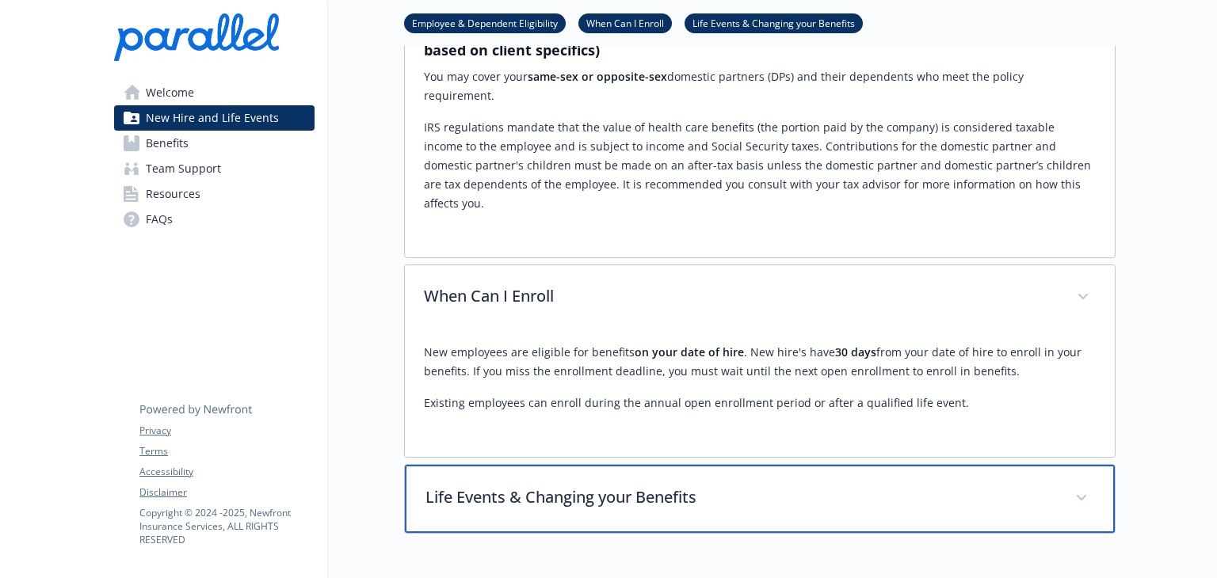
click at [1079, 486] on span at bounding box center [1081, 498] width 25 height 25
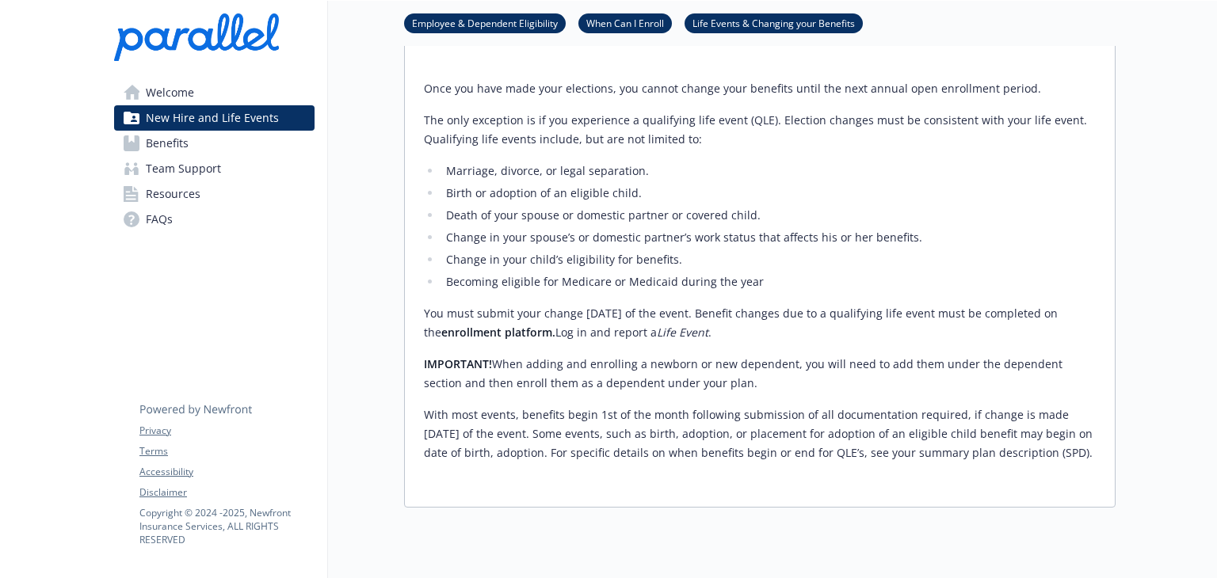
scroll to position [1234, 0]
click at [164, 150] on span "Benefits" at bounding box center [167, 143] width 43 height 25
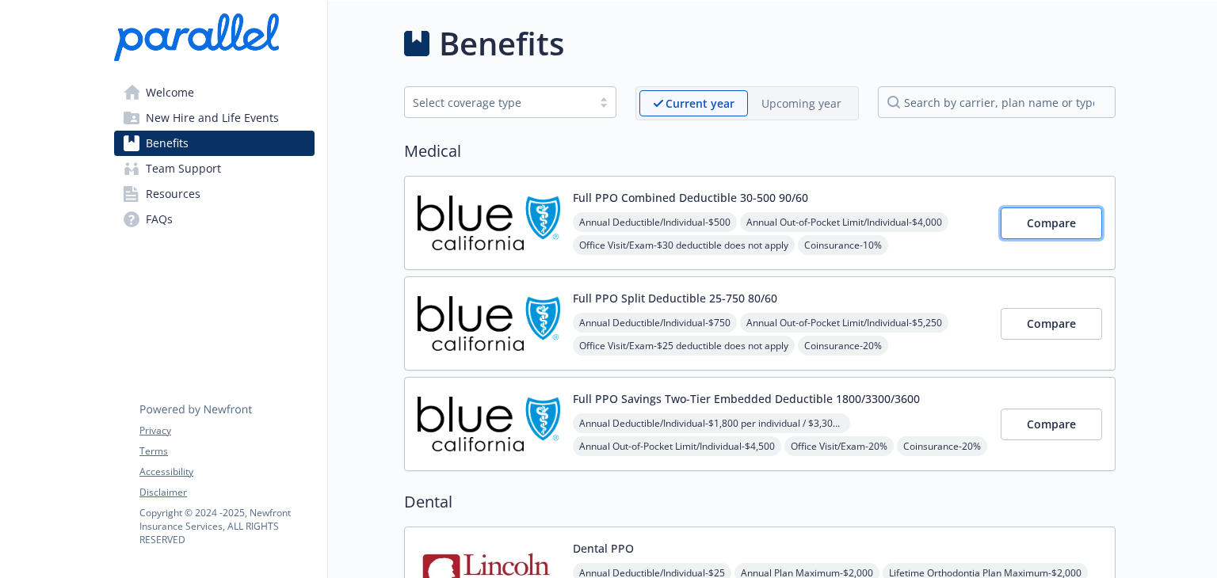
click at [1062, 218] on span "Compare" at bounding box center [1051, 223] width 49 height 15
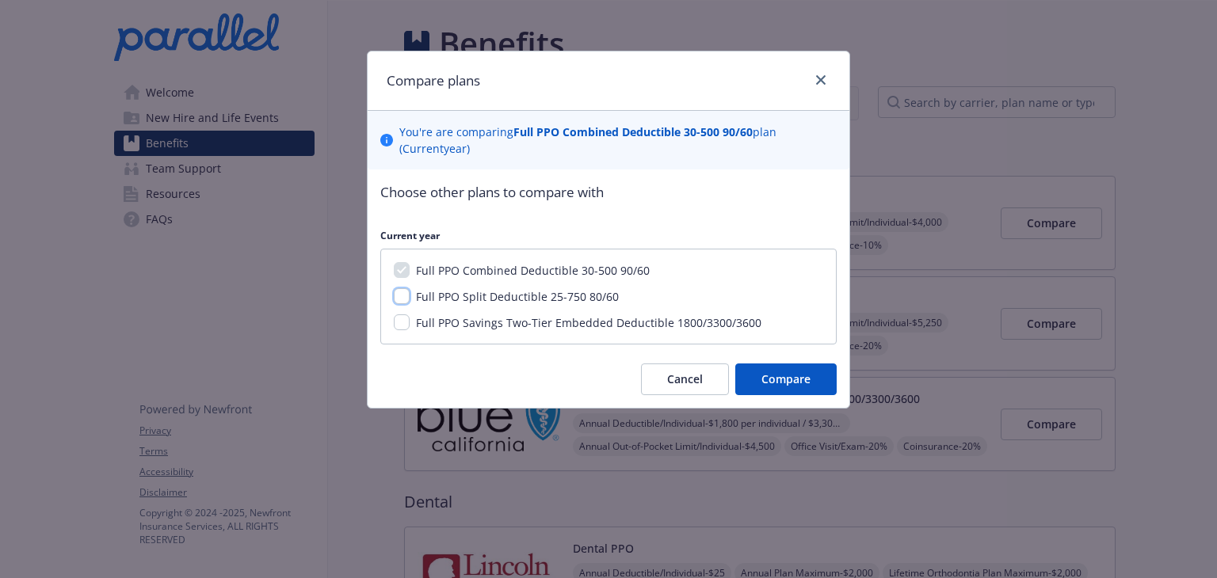
click at [402, 299] on input "Full PPO Split Deductible 25-750 80/60" at bounding box center [402, 296] width 16 height 16
checkbox input "true"
click at [402, 320] on input "Full PPO Savings Two-Tier Embedded Deductible 1800/3300/3600" at bounding box center [402, 323] width 16 height 16
checkbox input "true"
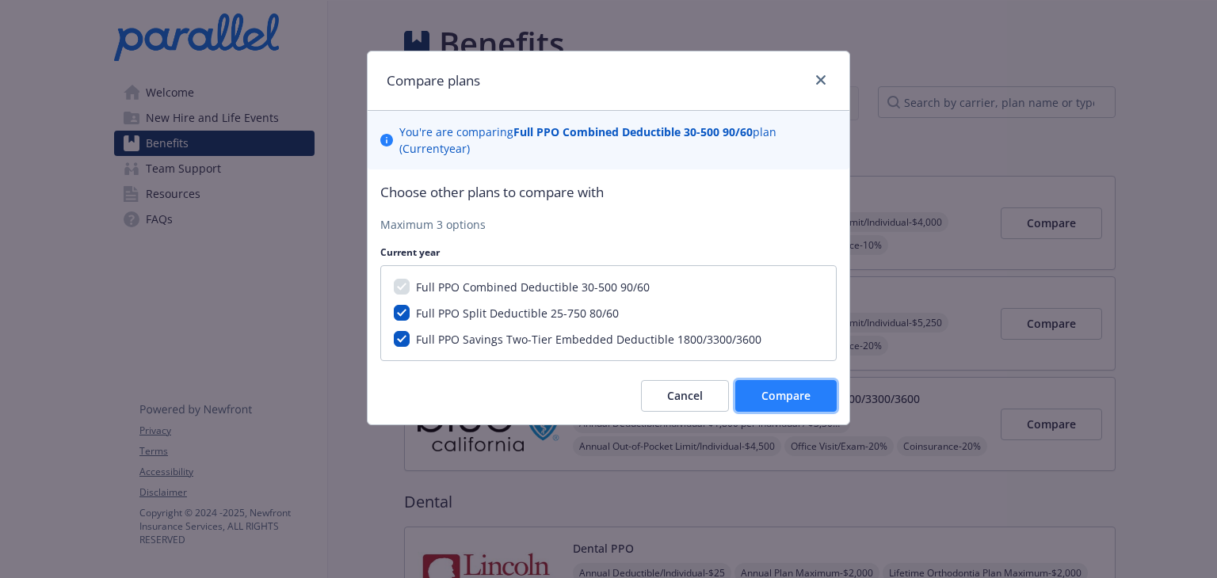
click at [786, 401] on span "Compare" at bounding box center [785, 395] width 49 height 15
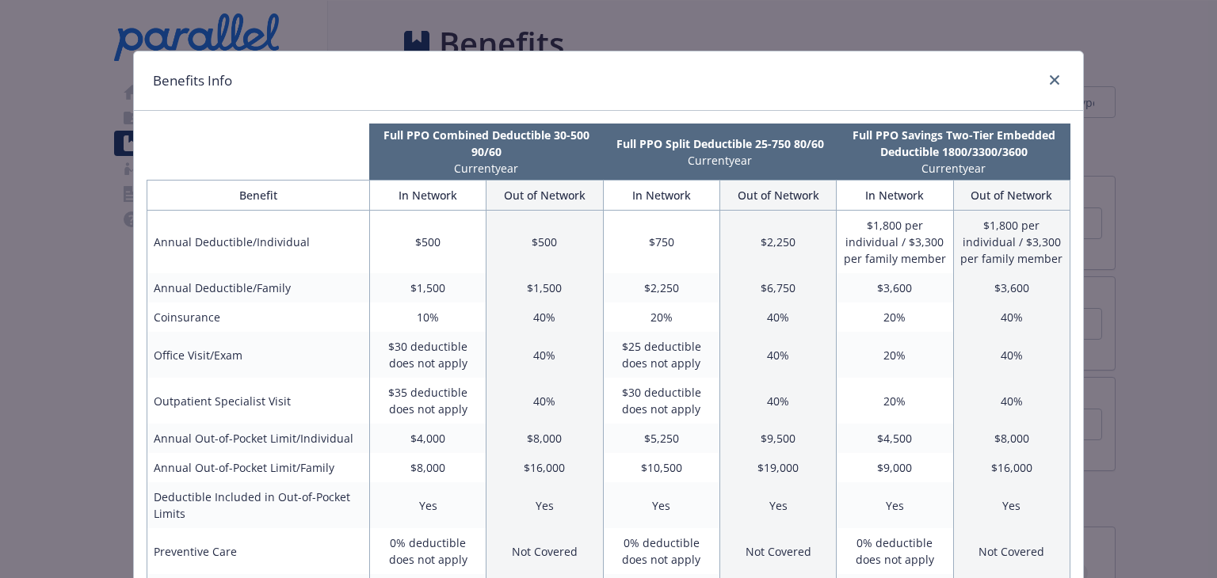
click at [1055, 71] on div "compare plan details" at bounding box center [1051, 81] width 25 height 21
click at [1050, 83] on icon "close" at bounding box center [1055, 80] width 10 height 10
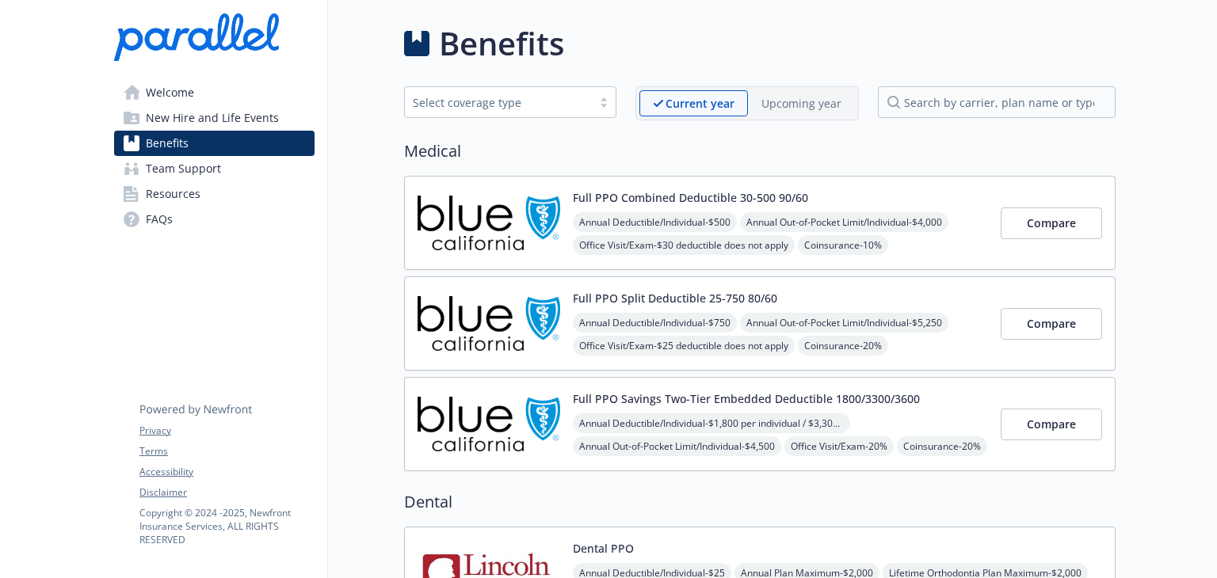
click at [792, 98] on p "Upcoming year" at bounding box center [801, 103] width 80 height 17
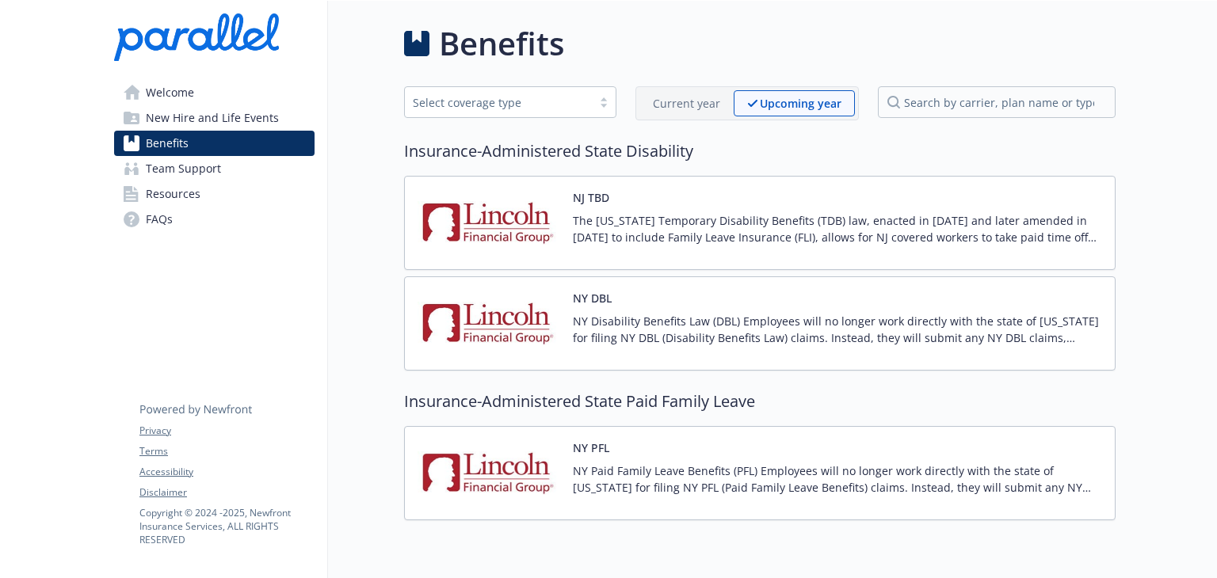
scroll to position [67, 0]
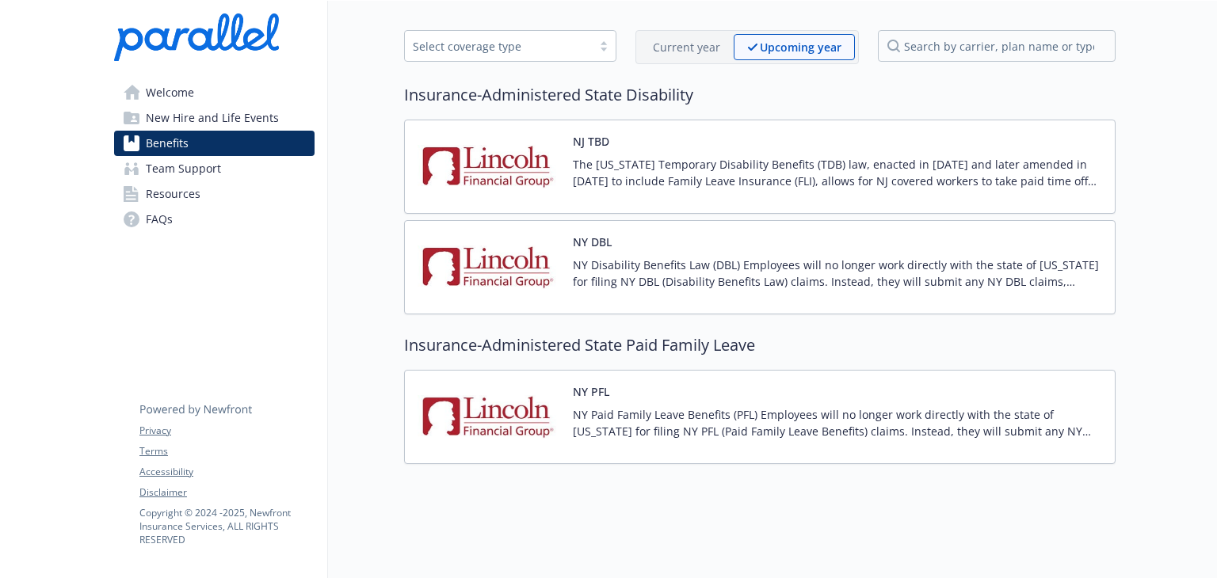
click at [564, 38] on div "Select coverage type" at bounding box center [498, 46] width 171 height 17
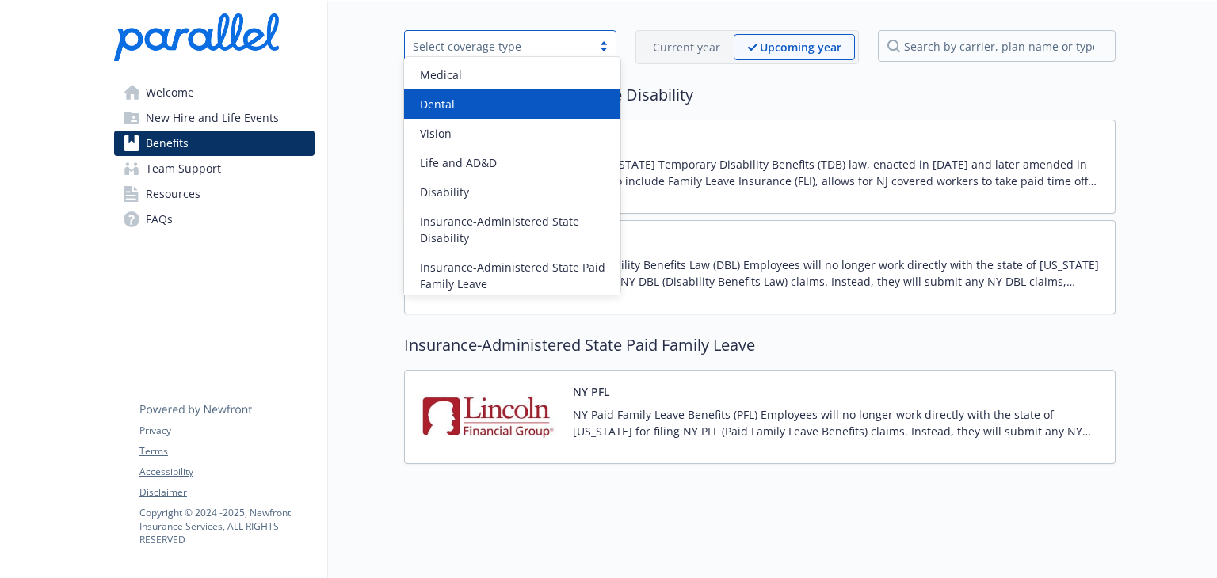
click at [521, 105] on div "Dental" at bounding box center [512, 104] width 197 height 17
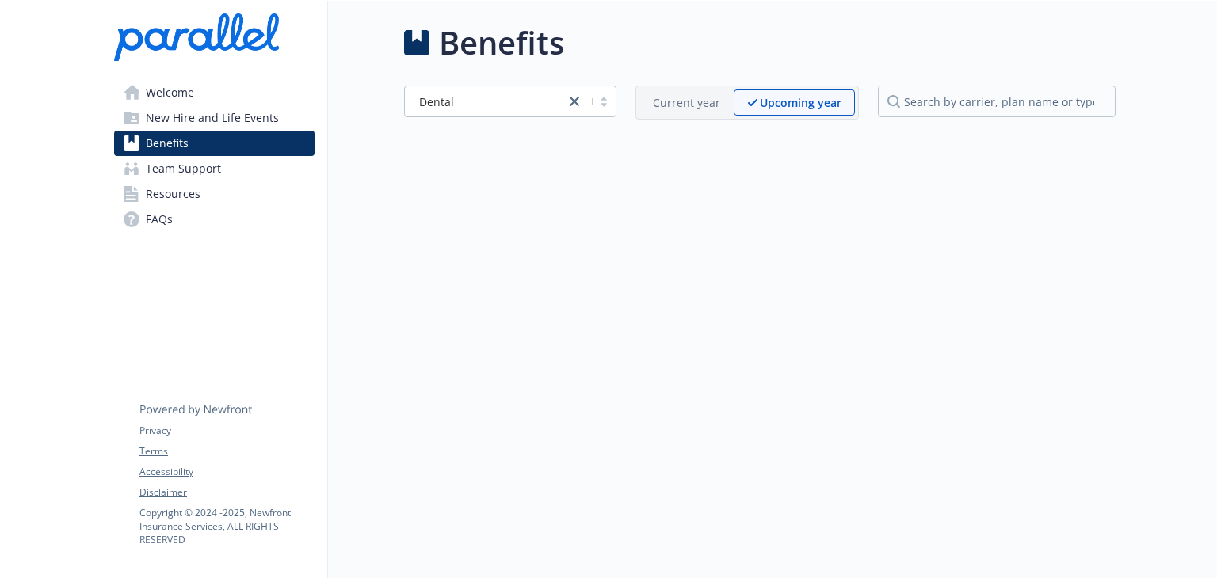
click at [685, 94] on p "Current year" at bounding box center [686, 102] width 67 height 17
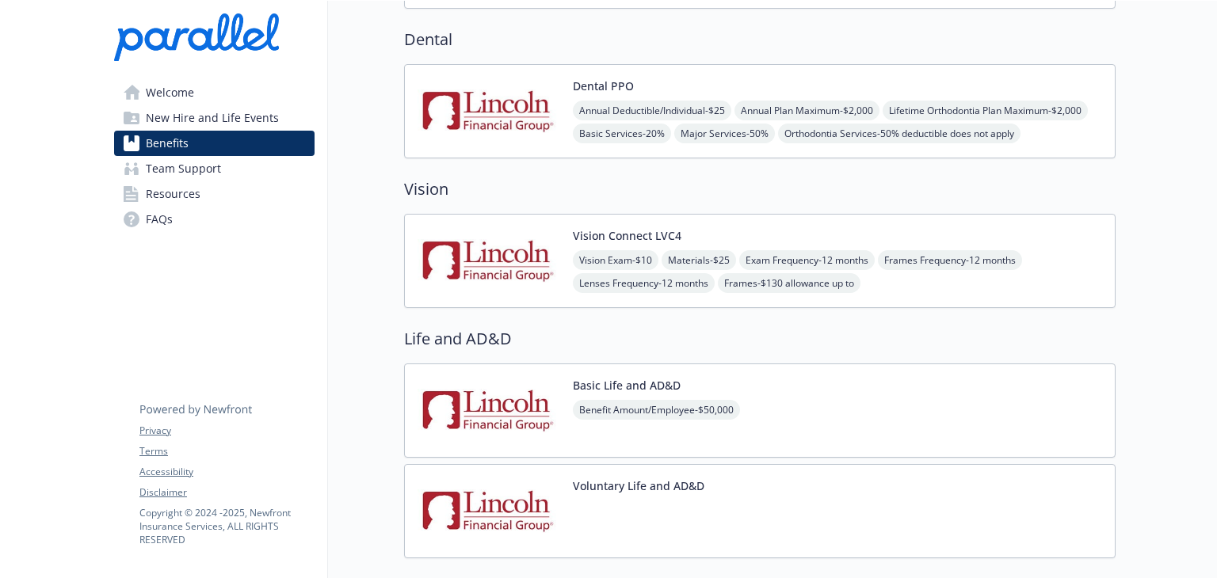
scroll to position [474, 0]
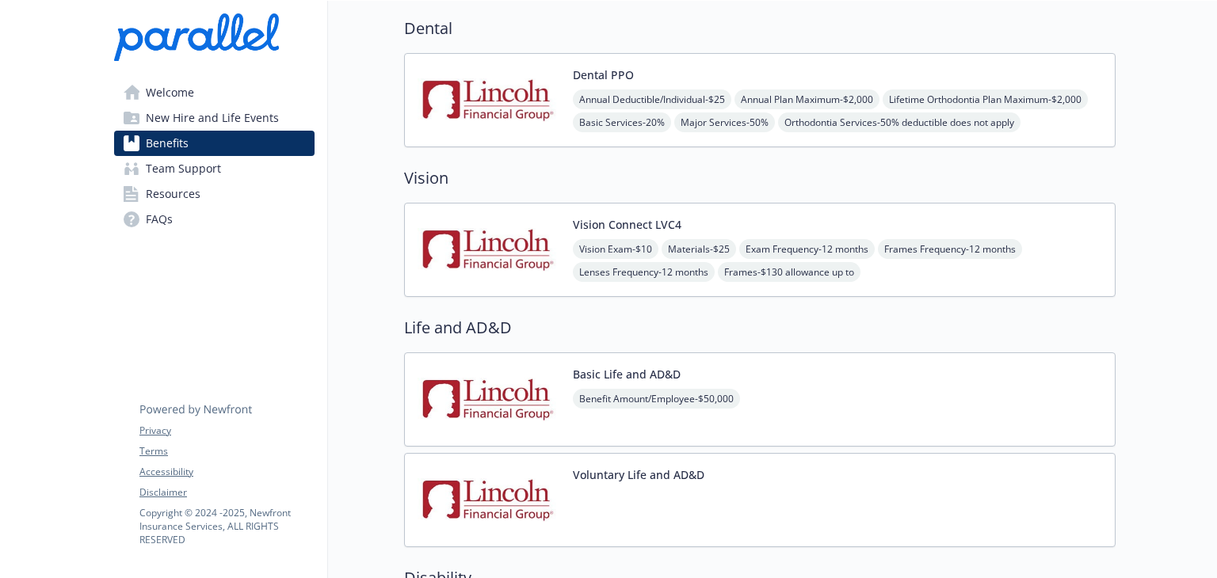
click at [538, 92] on img at bounding box center [489, 100] width 143 height 67
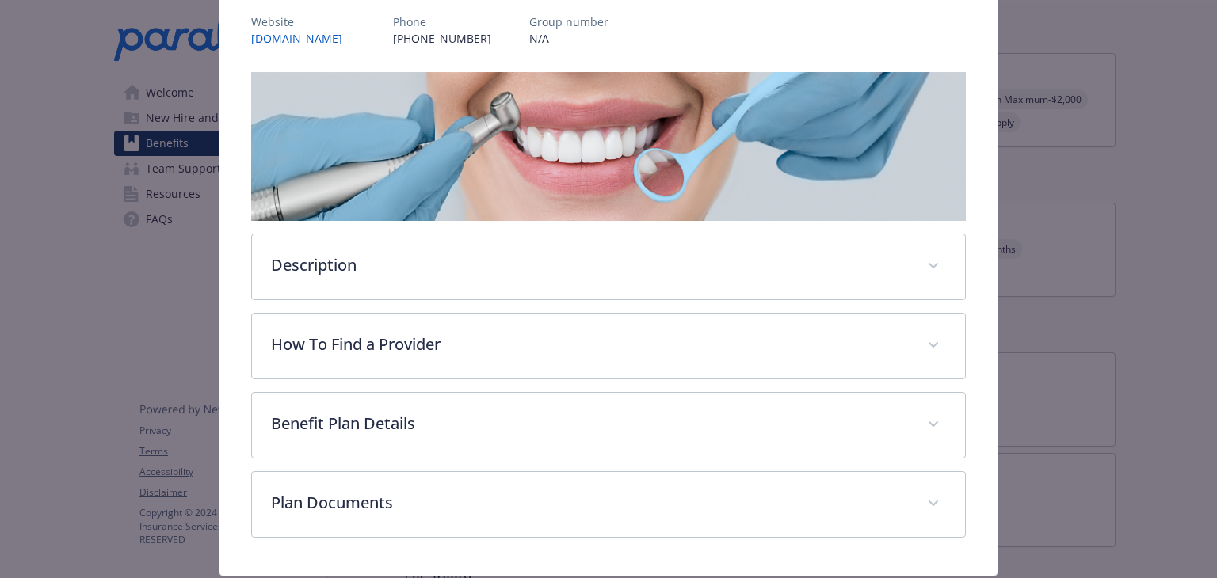
scroll to position [196, 0]
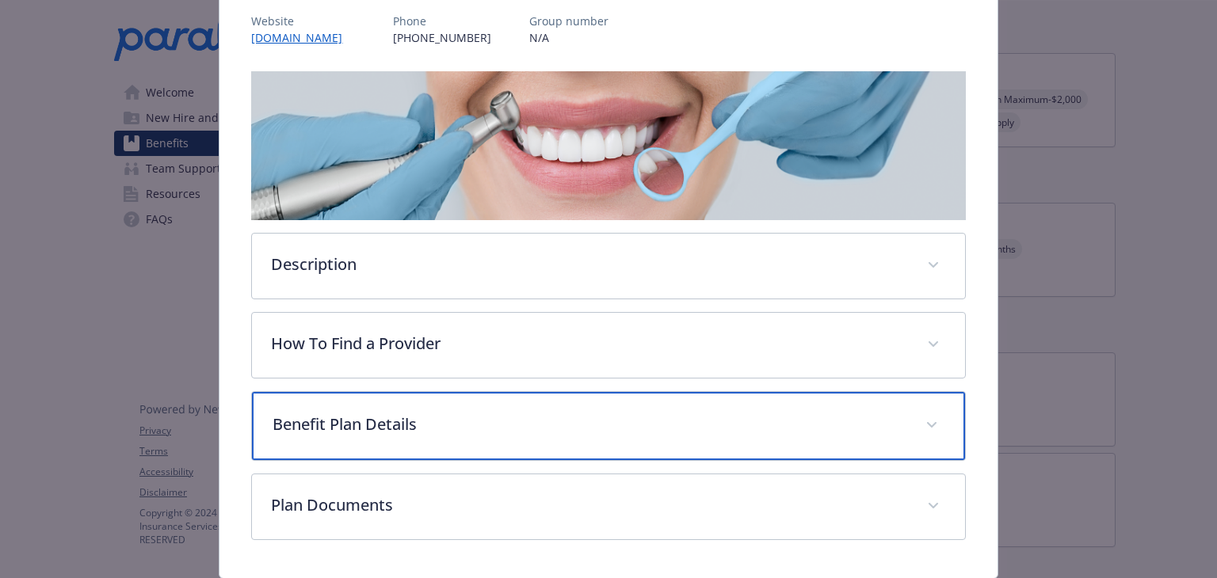
click at [342, 423] on p "Benefit Plan Details" at bounding box center [589, 425] width 633 height 24
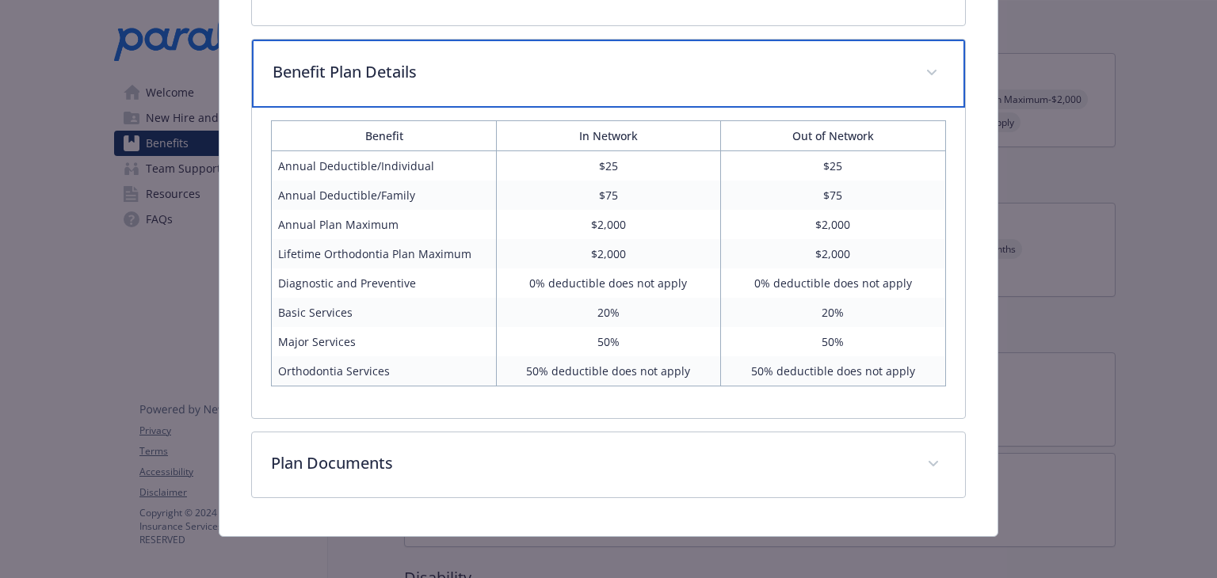
scroll to position [553, 0]
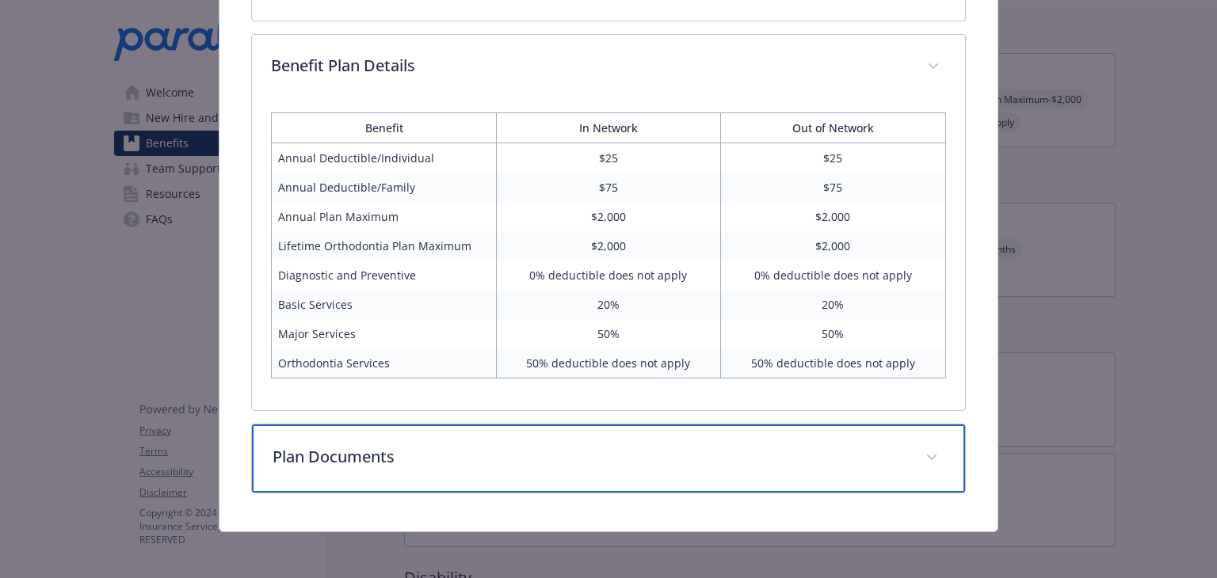
click at [364, 454] on p "Plan Documents" at bounding box center [589, 457] width 633 height 24
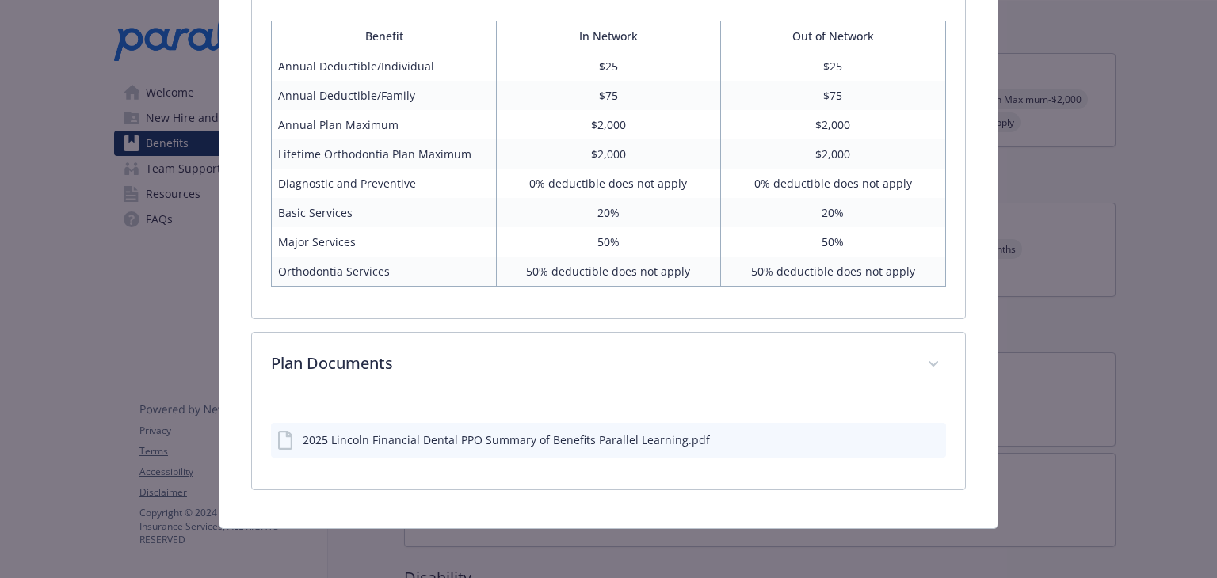
scroll to position [643, 0]
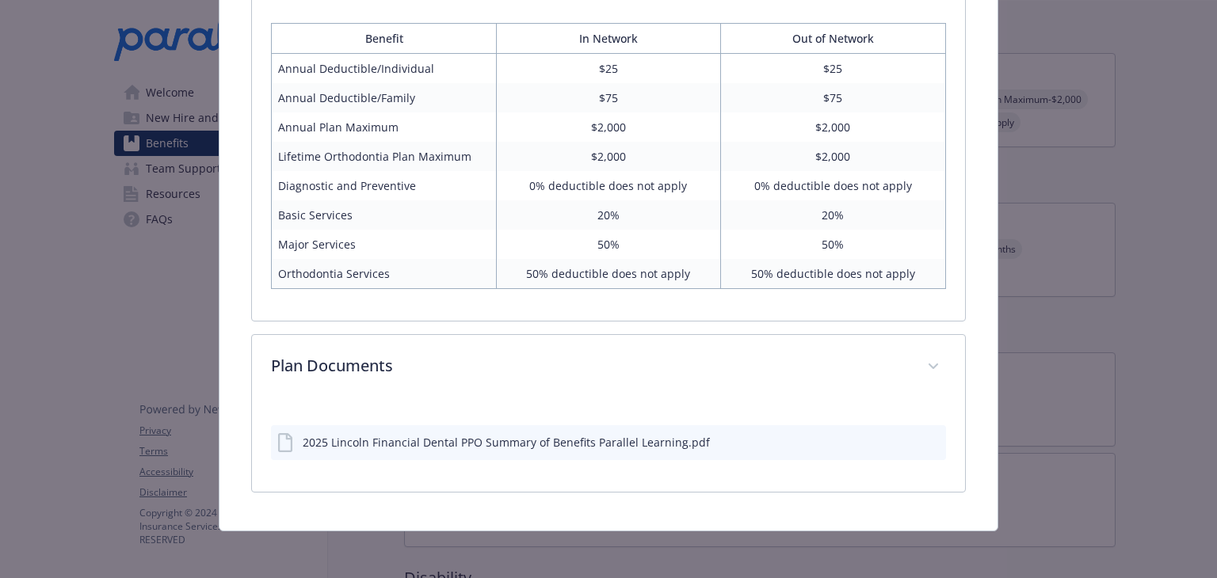
click at [569, 434] on div "2025 Lincoln Financial Dental PPO Summary of Benefits Parallel Learning.pdf" at bounding box center [506, 442] width 407 height 17
click at [898, 440] on icon "download file" at bounding box center [904, 441] width 13 height 13
click at [545, 441] on div "2025 Lincoln Financial Dental PPO Summary of Benefits Parallel Learning.pdf" at bounding box center [506, 442] width 407 height 17
click at [924, 440] on icon "preview file" at bounding box center [931, 441] width 14 height 11
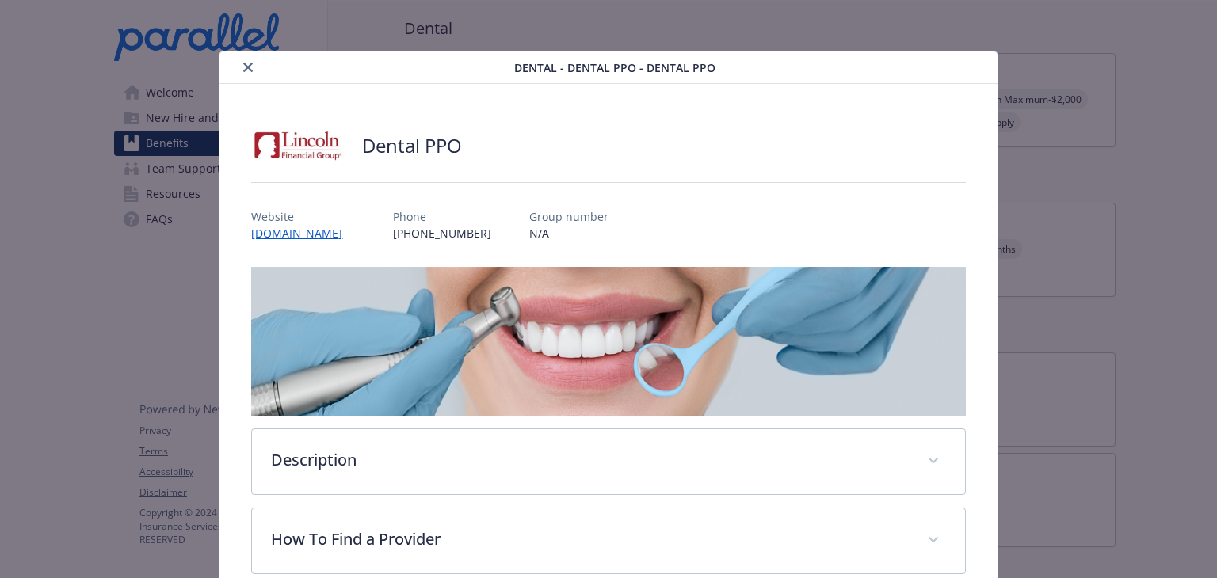
click at [250, 67] on icon "close" at bounding box center [248, 68] width 10 height 10
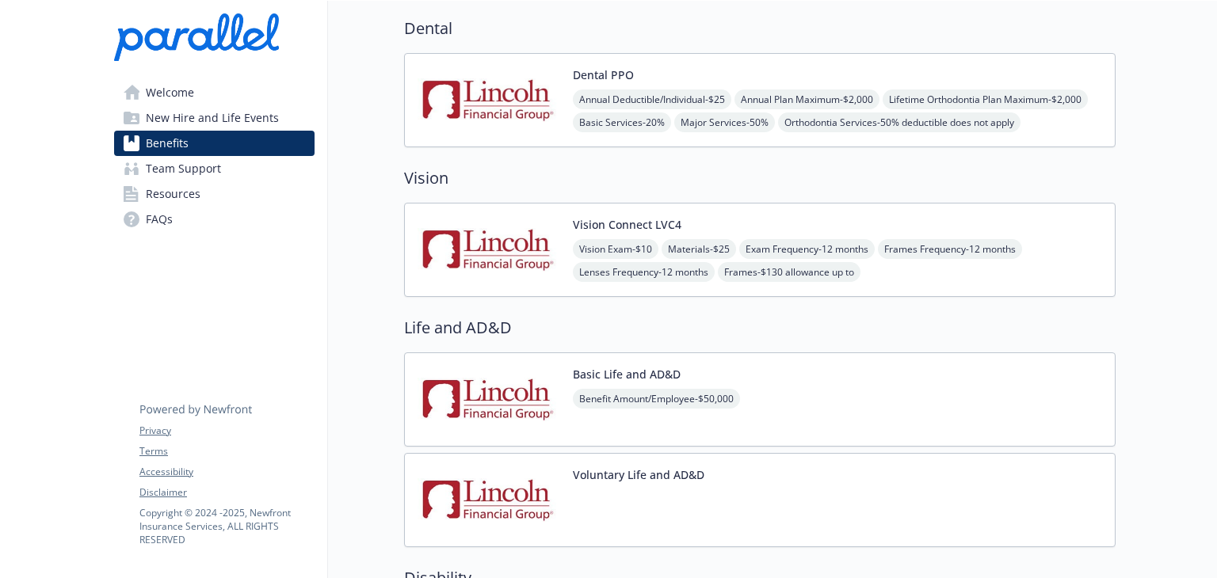
click at [693, 256] on span "Materials - $25" at bounding box center [699, 249] width 74 height 20
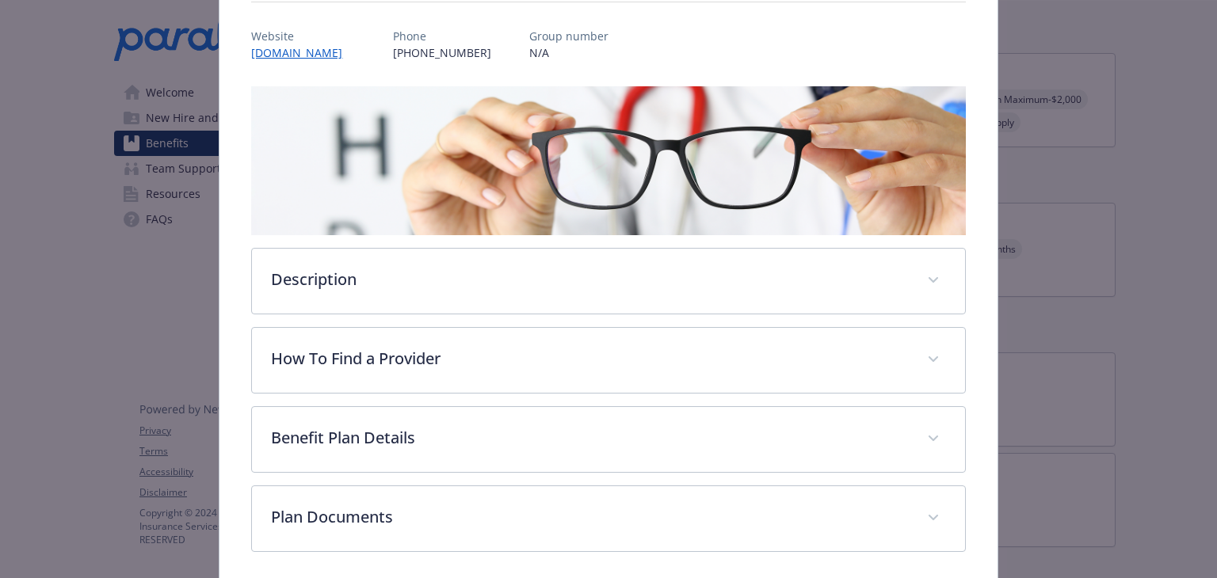
scroll to position [241, 0]
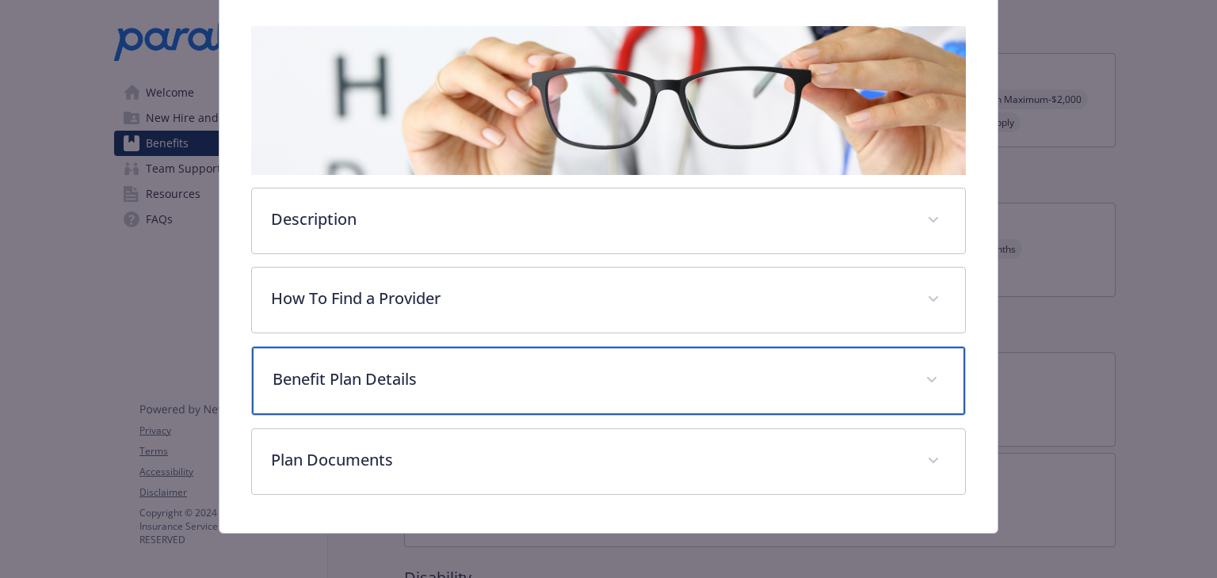
click at [426, 369] on p "Benefit Plan Details" at bounding box center [589, 380] width 633 height 24
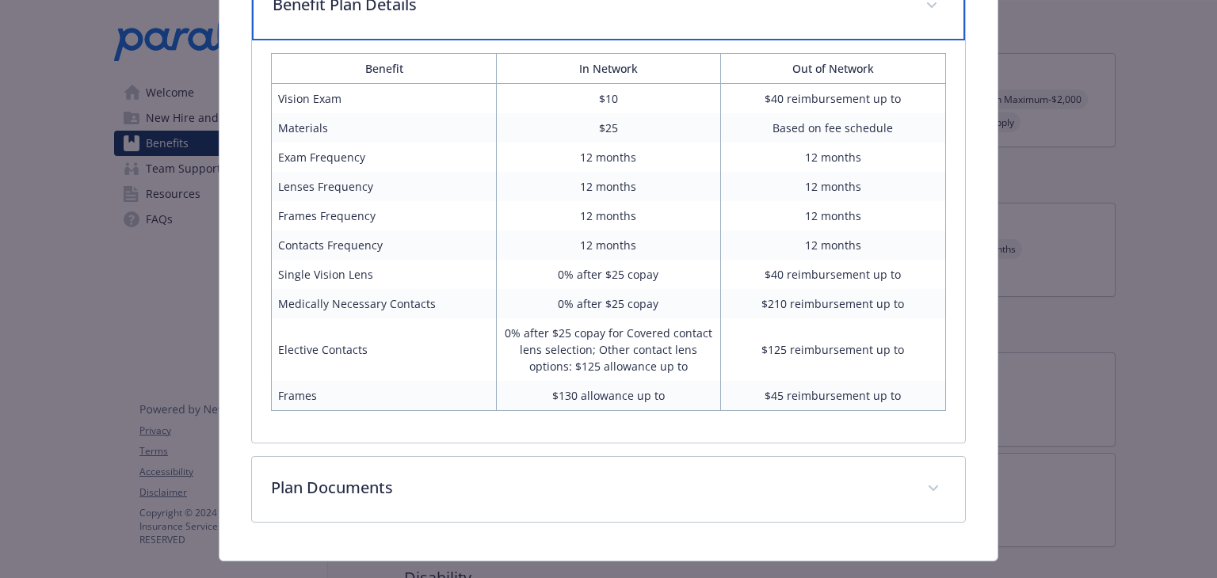
scroll to position [0, 0]
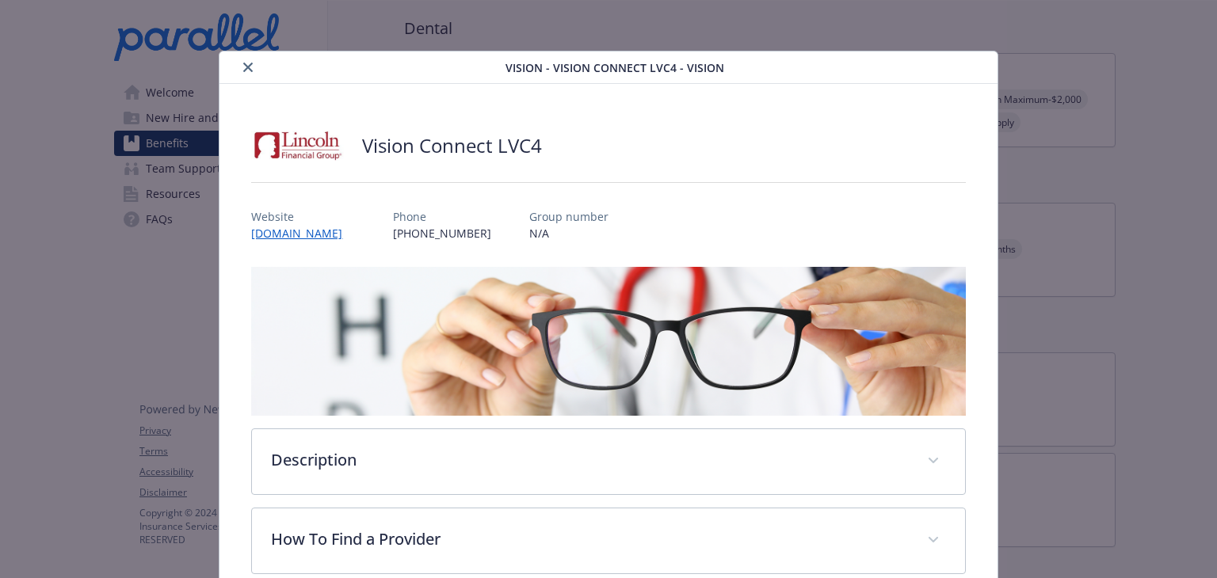
click at [248, 69] on icon "close" at bounding box center [248, 68] width 10 height 10
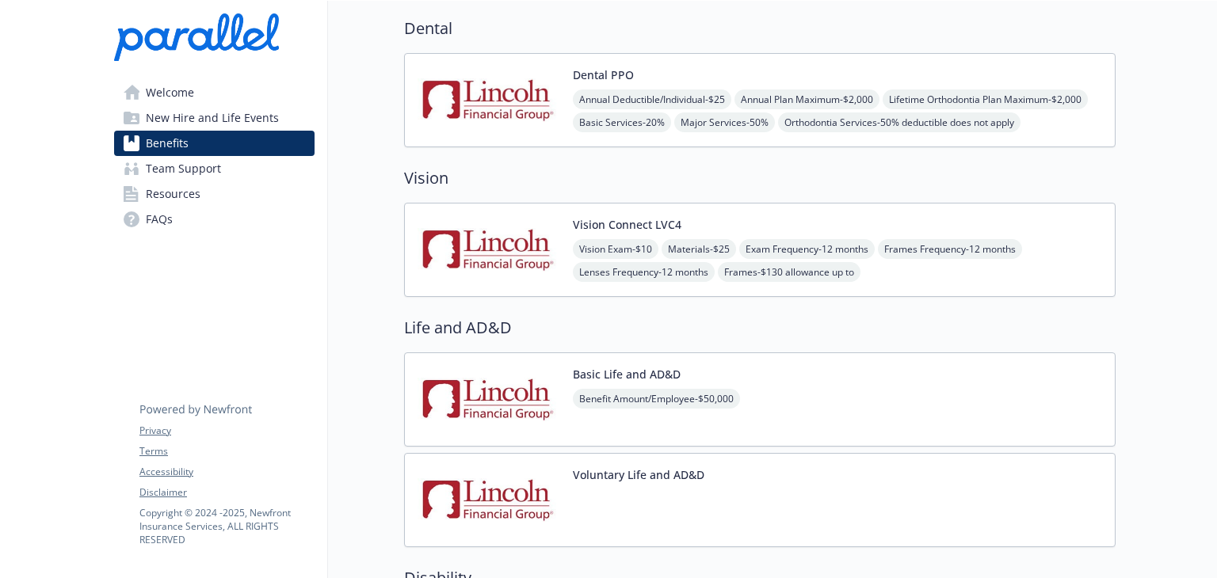
click at [646, 478] on button "Voluntary Life and AD&D" at bounding box center [639, 475] width 132 height 17
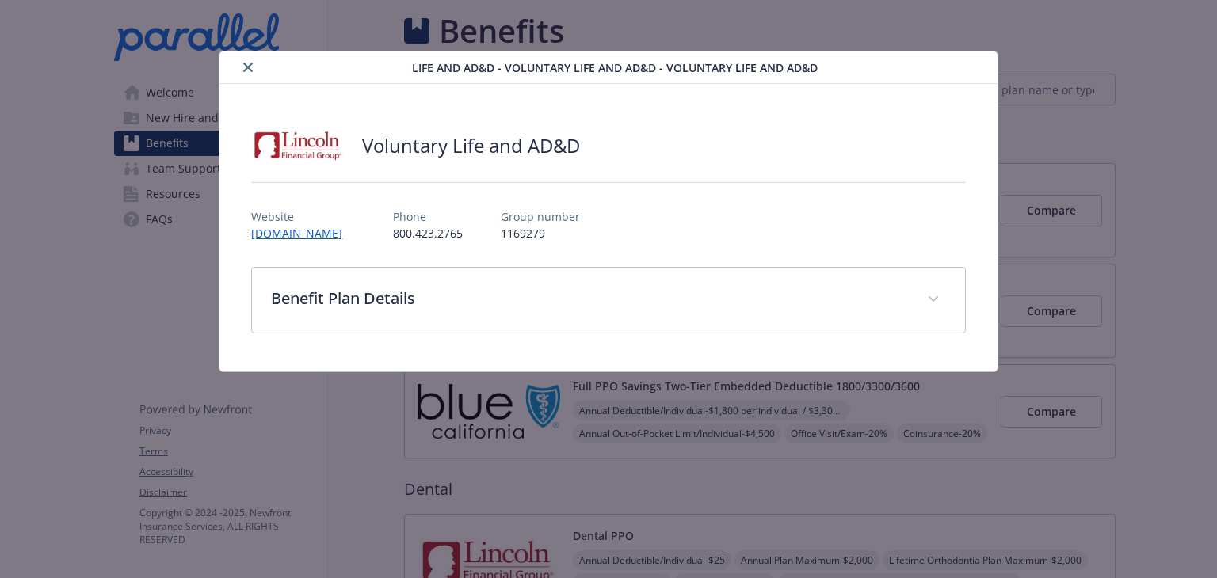
scroll to position [474, 0]
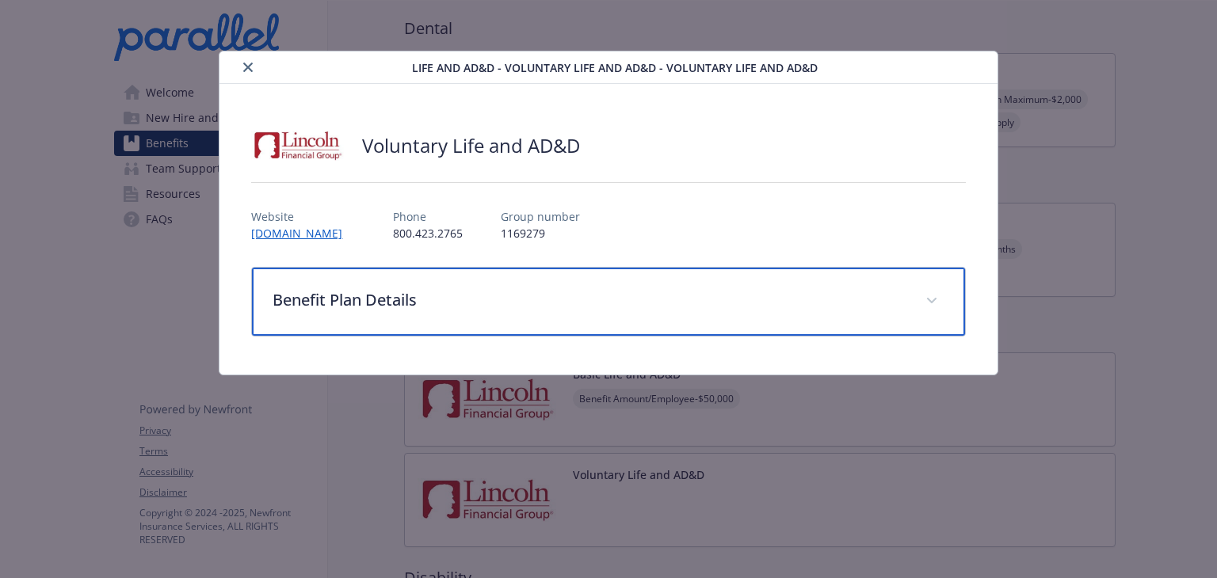
click at [930, 299] on icon "details for plan Life and AD&D - Voluntary Life and AD&D - Voluntary Life and A…" at bounding box center [932, 301] width 10 height 6
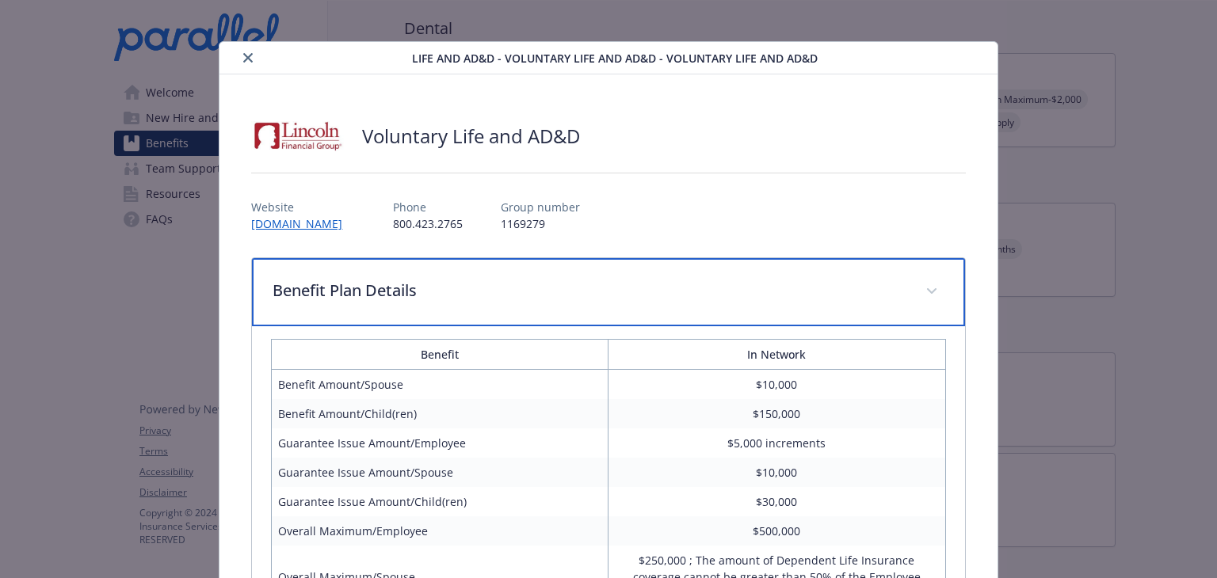
scroll to position [0, 0]
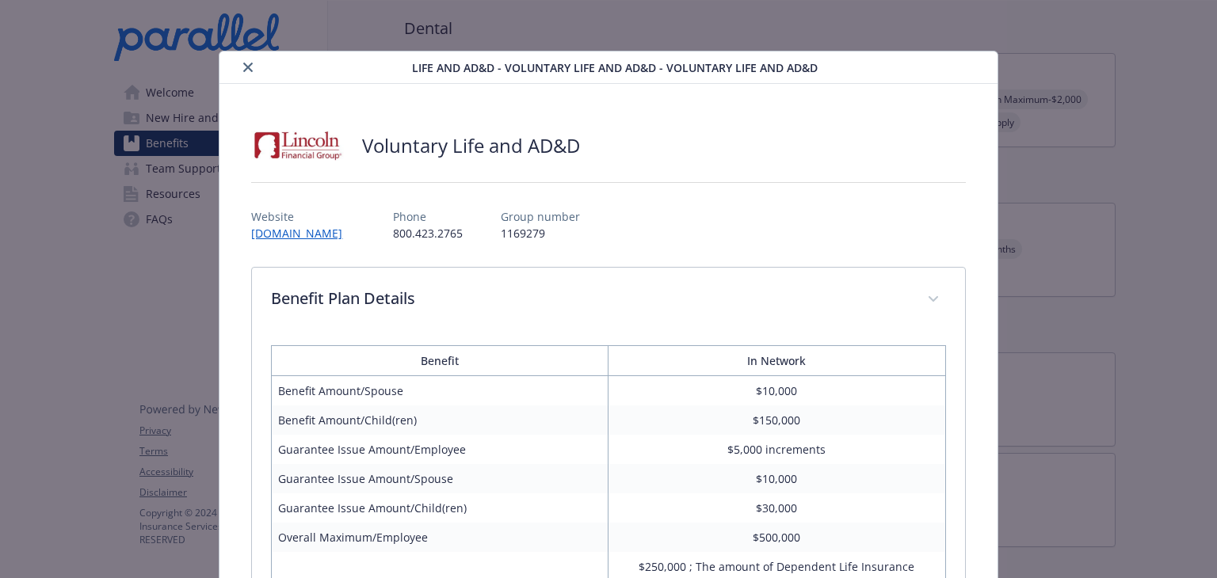
click at [244, 68] on icon "close" at bounding box center [248, 68] width 10 height 10
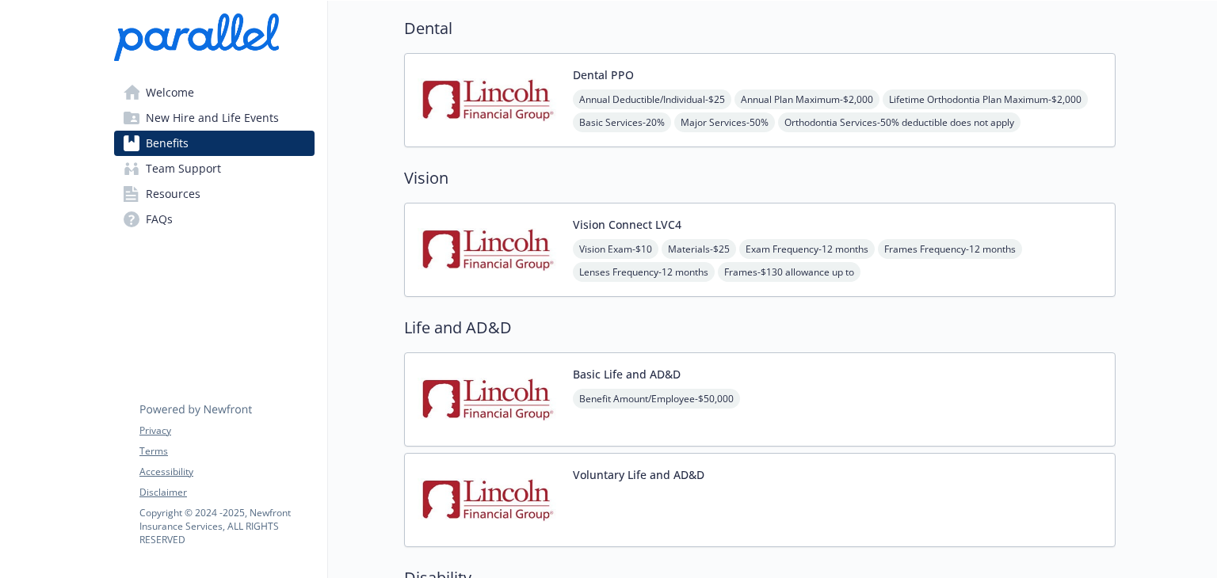
click at [150, 224] on span "FAQs" at bounding box center [159, 219] width 27 height 25
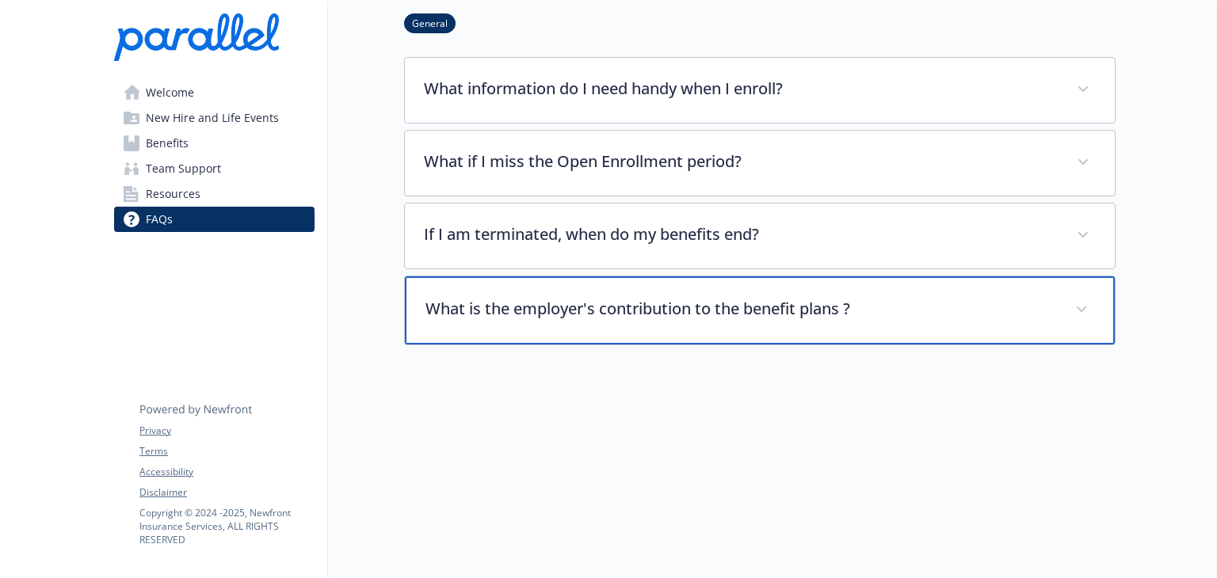
scroll to position [120, 0]
click at [1087, 300] on span at bounding box center [1081, 309] width 25 height 25
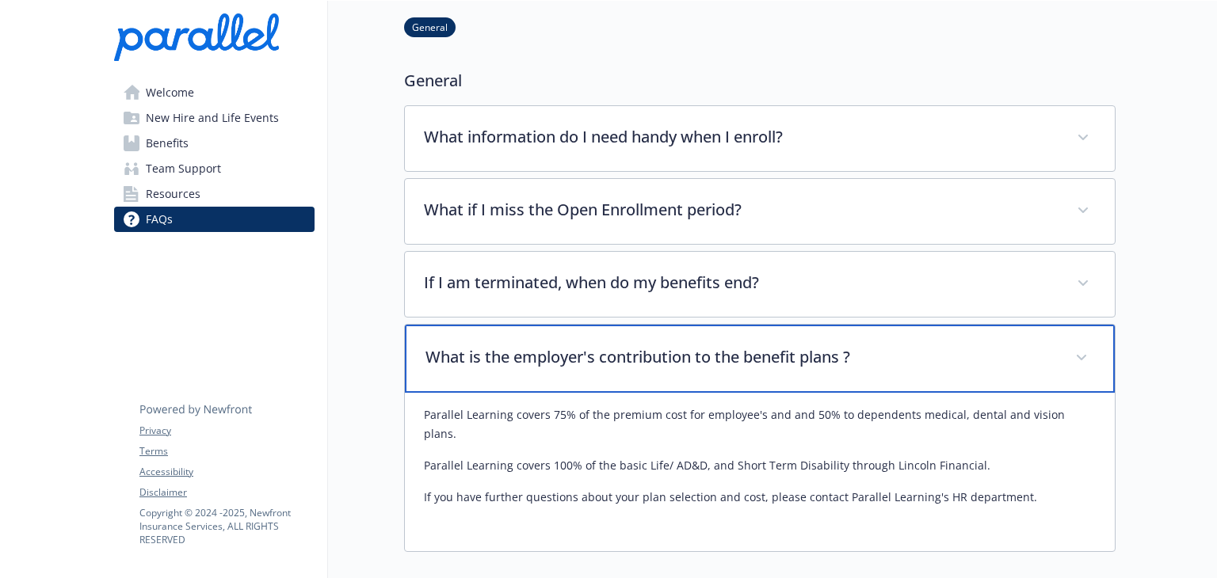
scroll to position [0, 10]
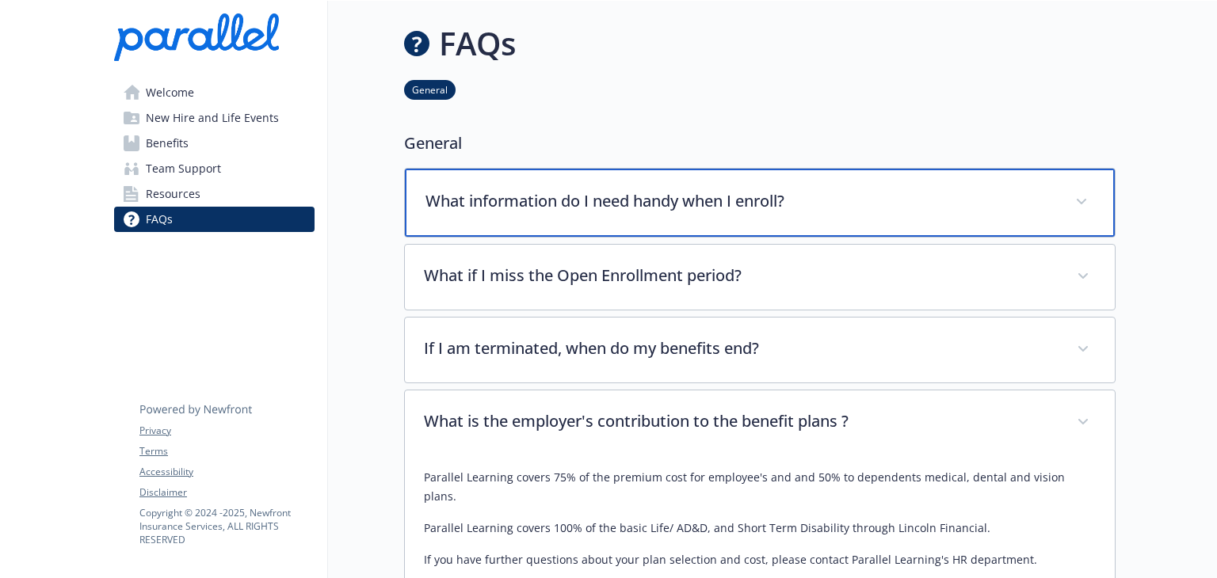
click at [1077, 199] on icon at bounding box center [1082, 202] width 10 height 6
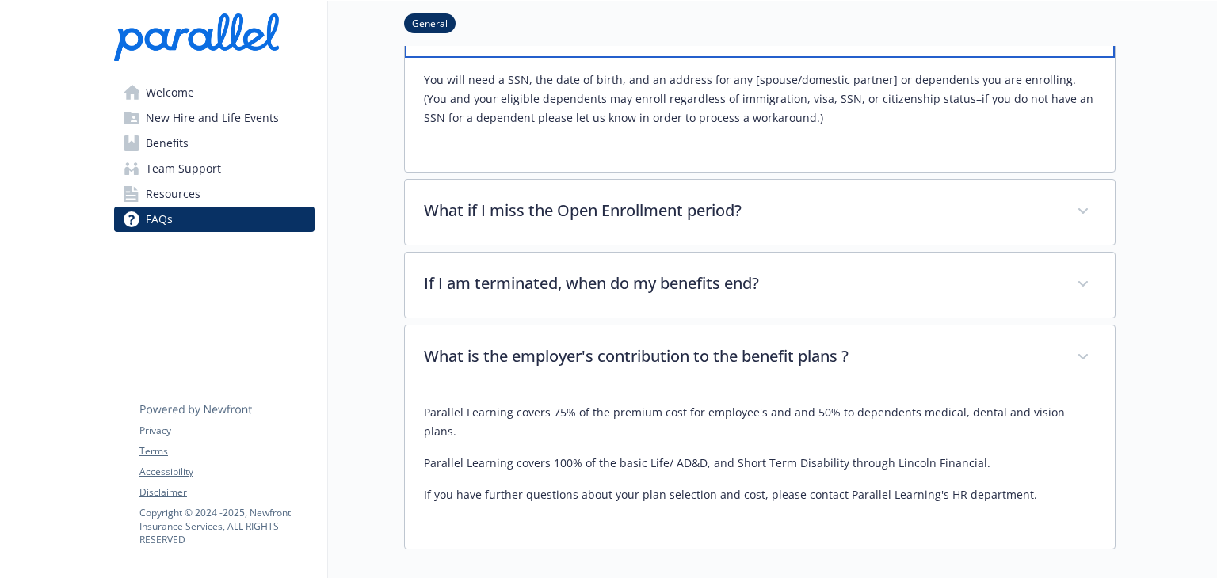
scroll to position [177, 10]
click at [177, 196] on span "Resources" at bounding box center [173, 193] width 55 height 25
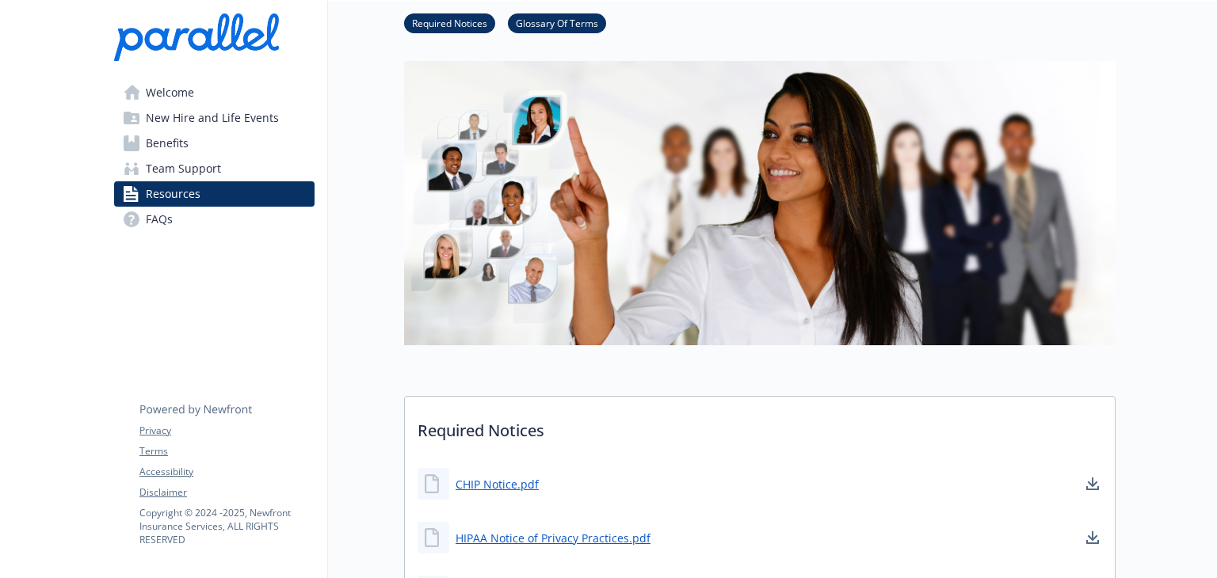
scroll to position [0, 12]
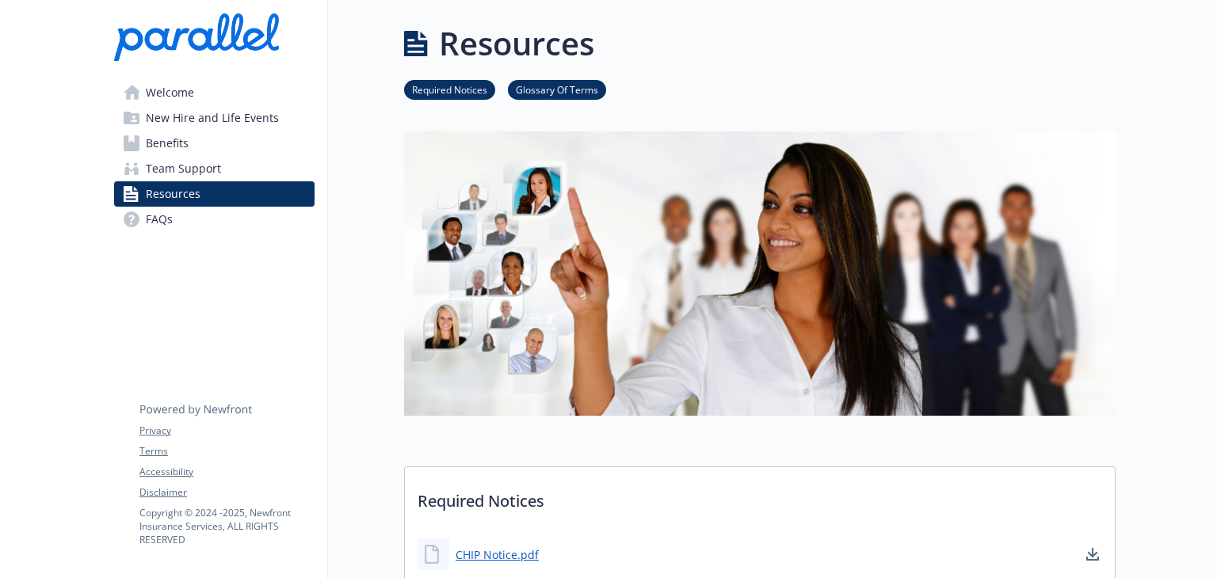
click at [158, 166] on span "Team Support" at bounding box center [183, 168] width 75 height 25
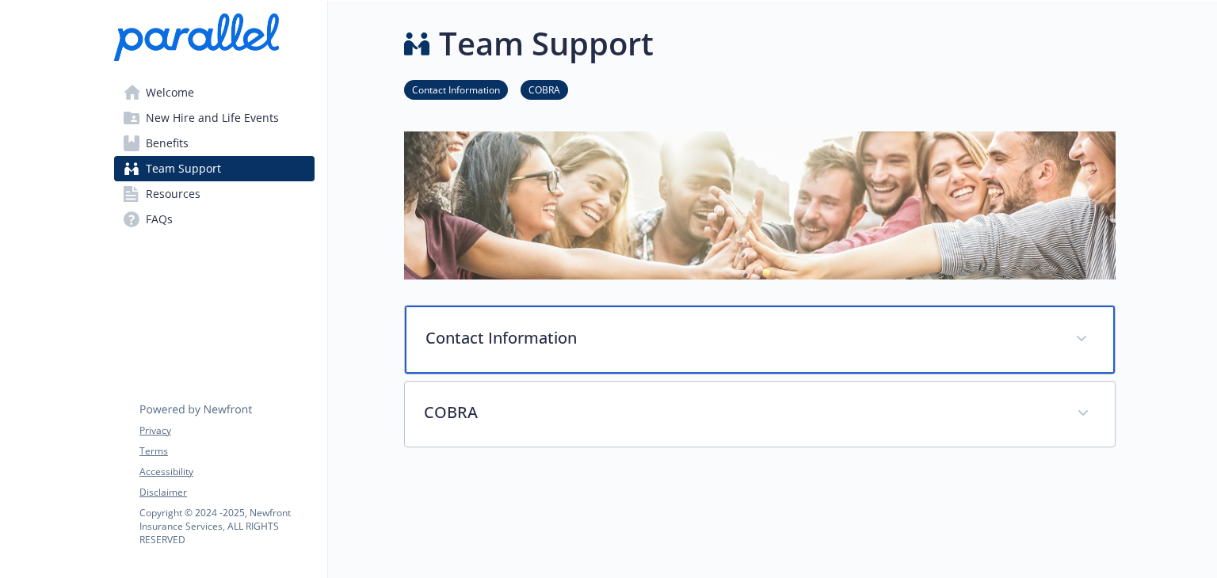
click at [643, 332] on p "Contact Information" at bounding box center [740, 338] width 631 height 24
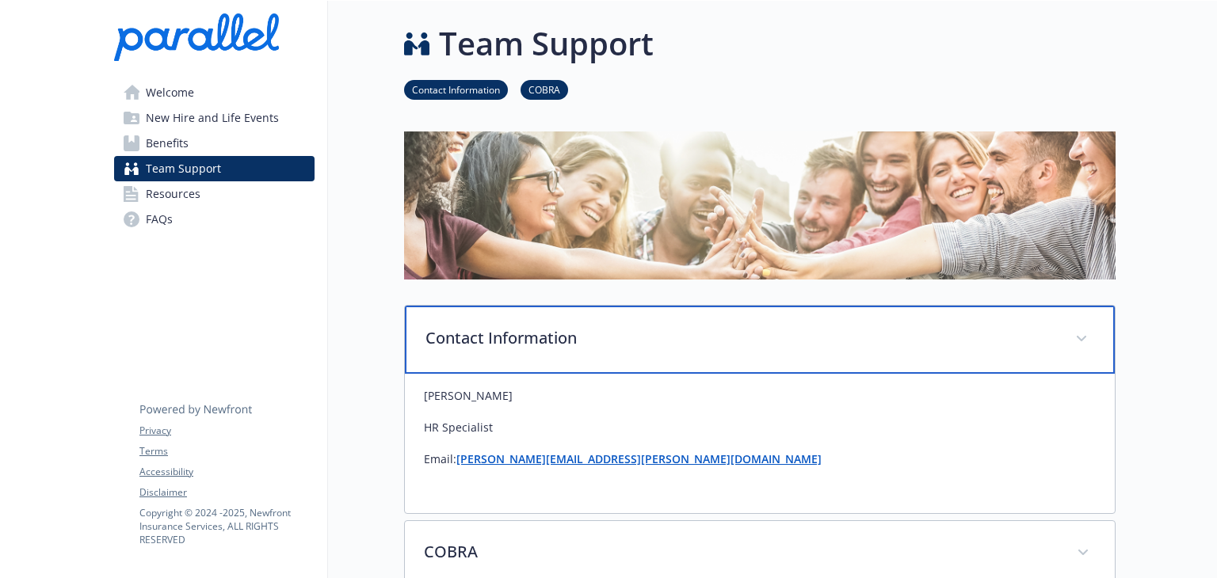
click at [643, 332] on p "Contact Information" at bounding box center [740, 338] width 631 height 24
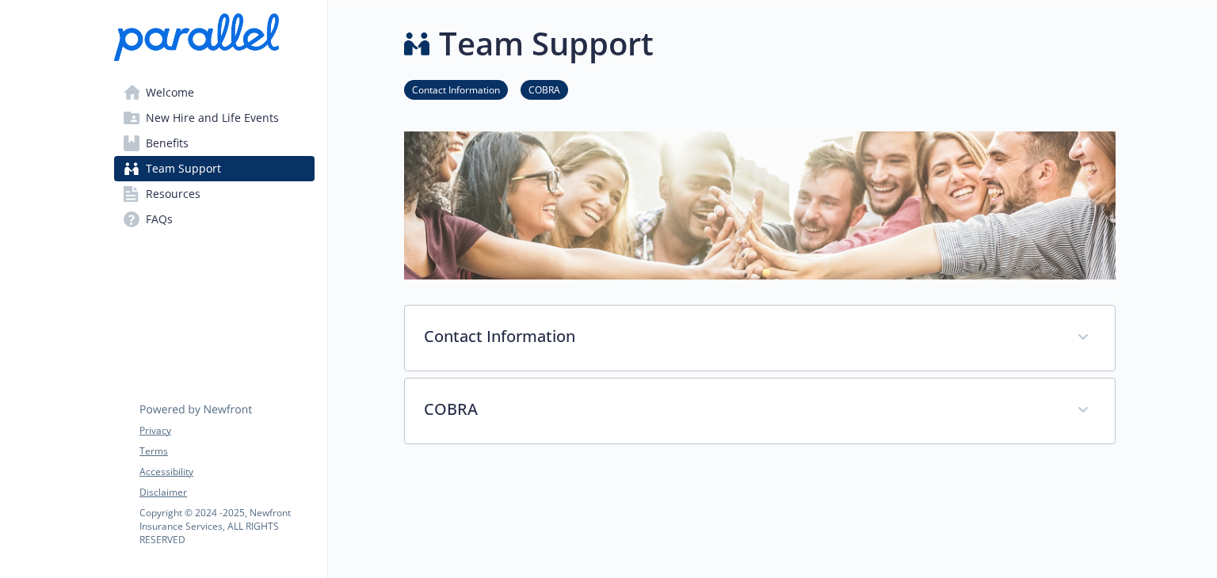
click at [191, 143] on link "Benefits" at bounding box center [214, 143] width 200 height 25
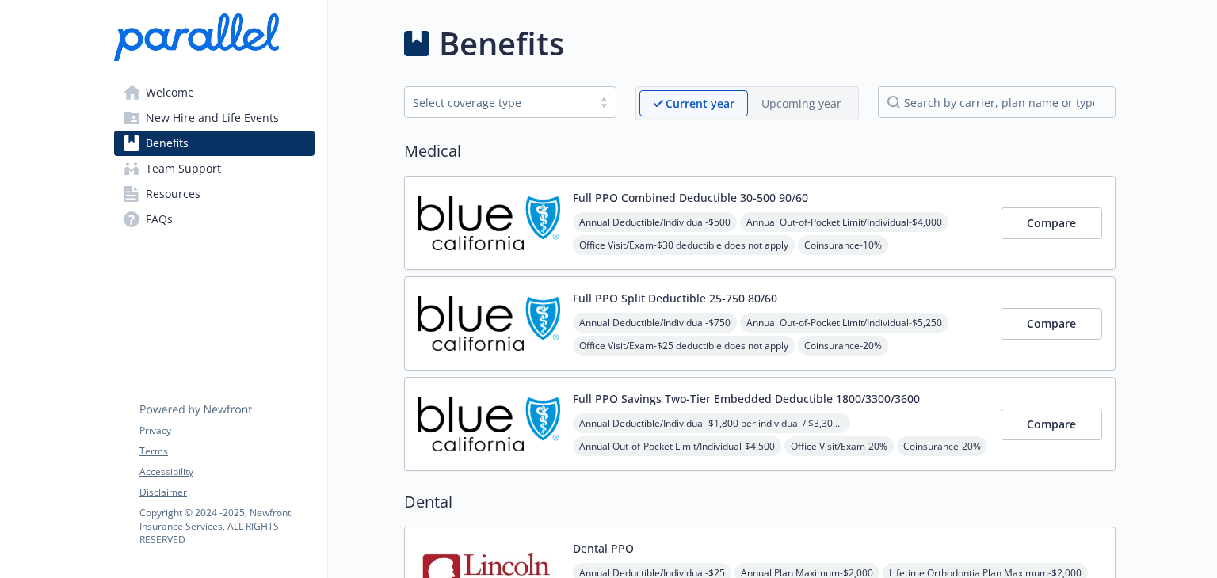
click at [162, 98] on span "Welcome" at bounding box center [170, 92] width 48 height 25
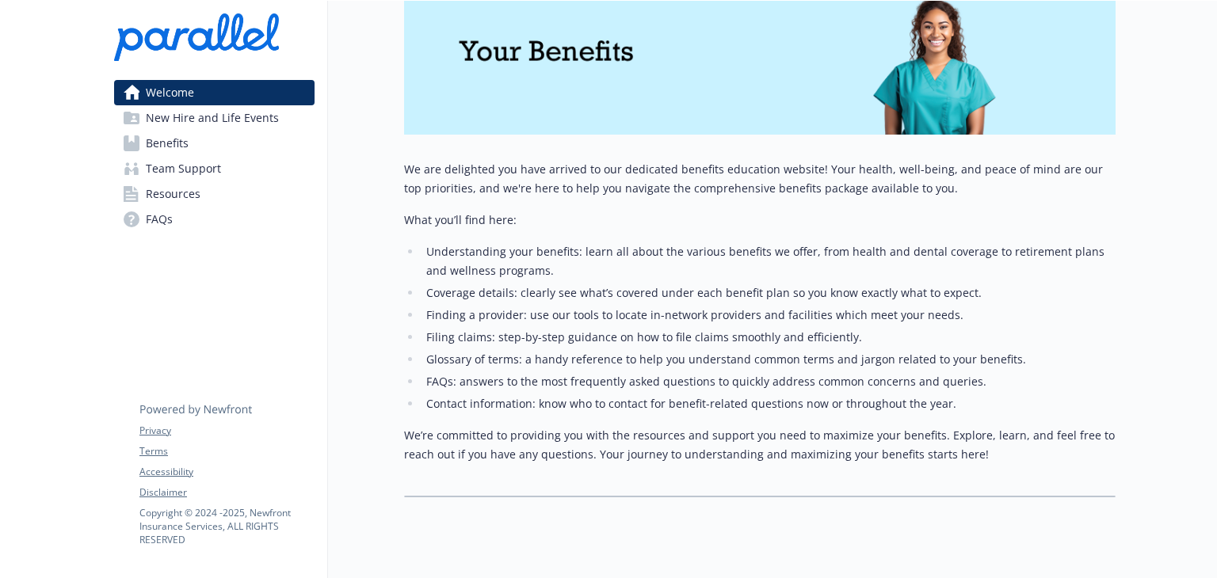
scroll to position [288, 12]
